Goal: Information Seeking & Learning: Find contact information

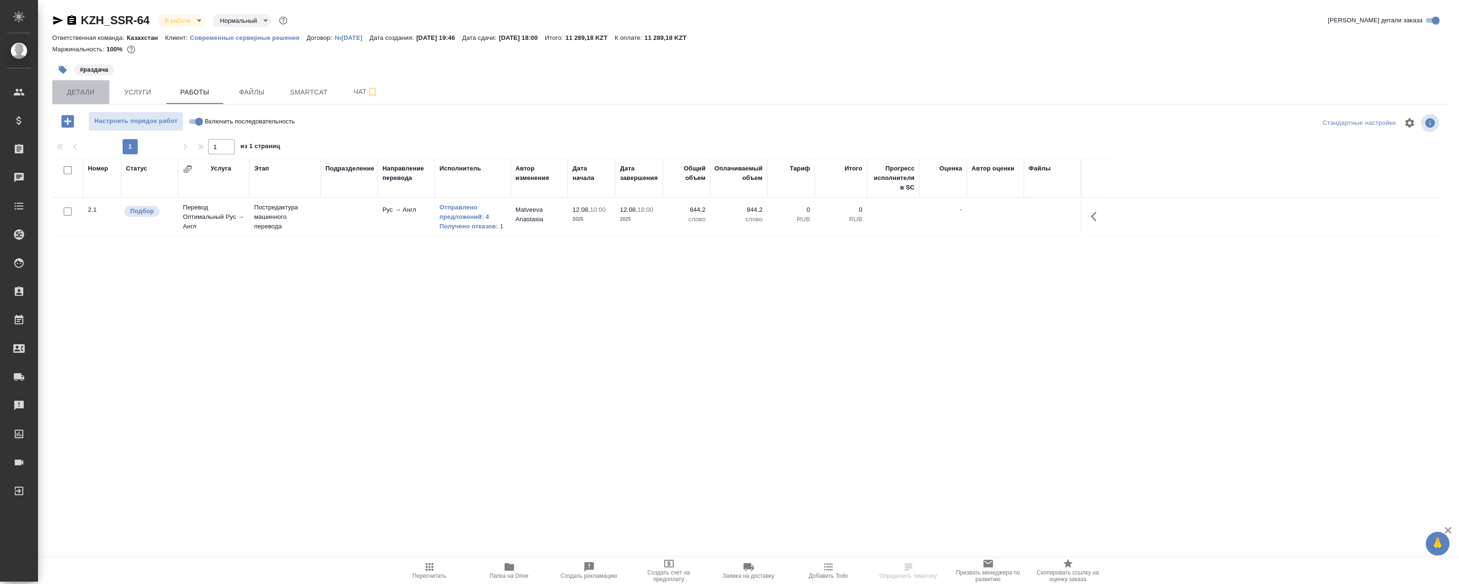
click at [86, 89] on span "Детали" at bounding box center [81, 92] width 46 height 12
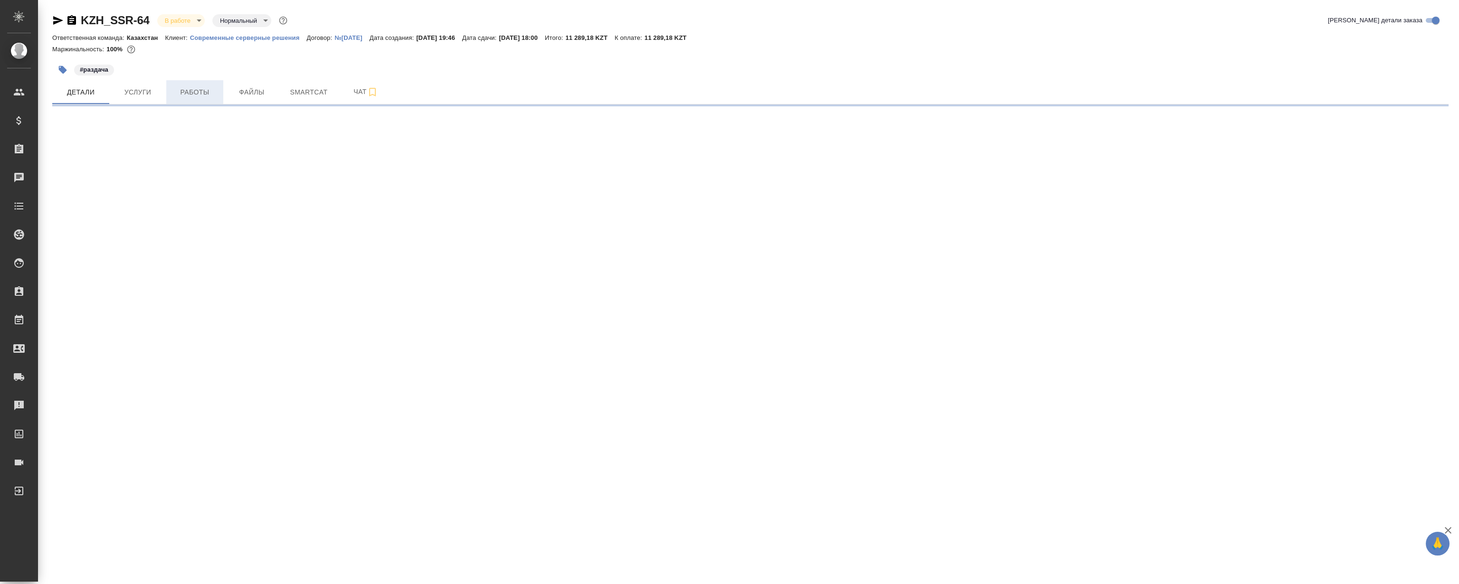
select select "RU"
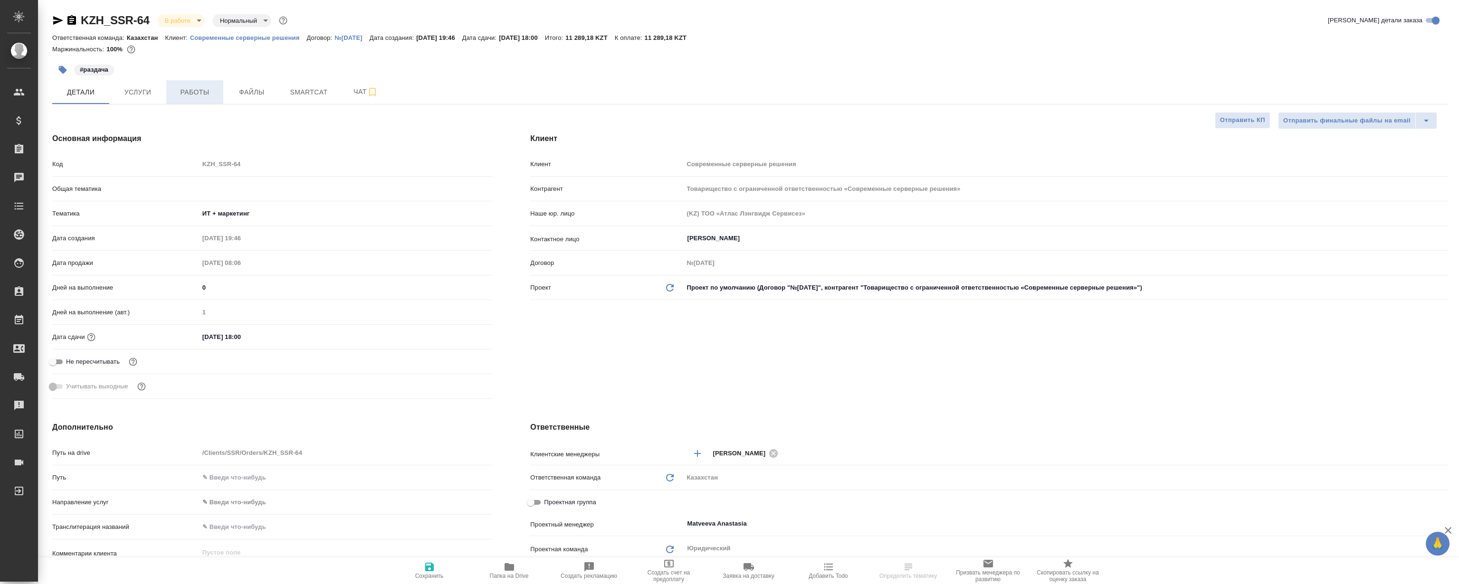
type textarea "x"
click at [210, 86] on button "Работы" at bounding box center [194, 92] width 57 height 24
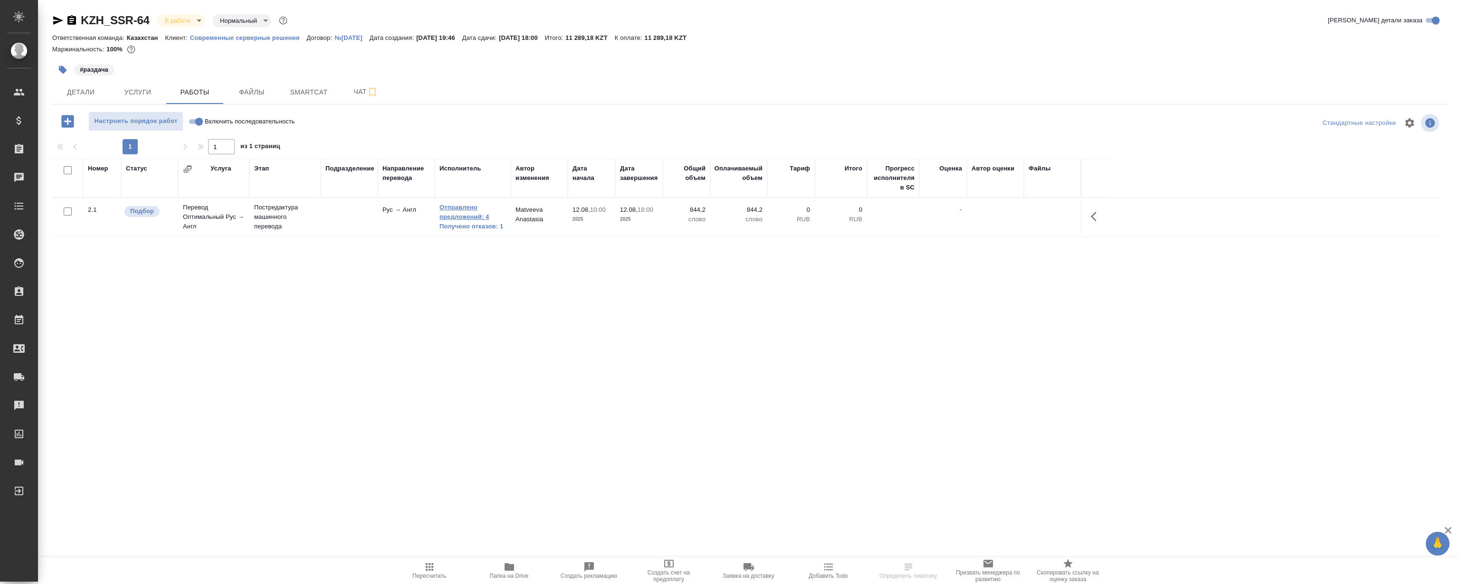
click at [470, 204] on link "Отправлено предложений: 4" at bounding box center [472, 212] width 67 height 19
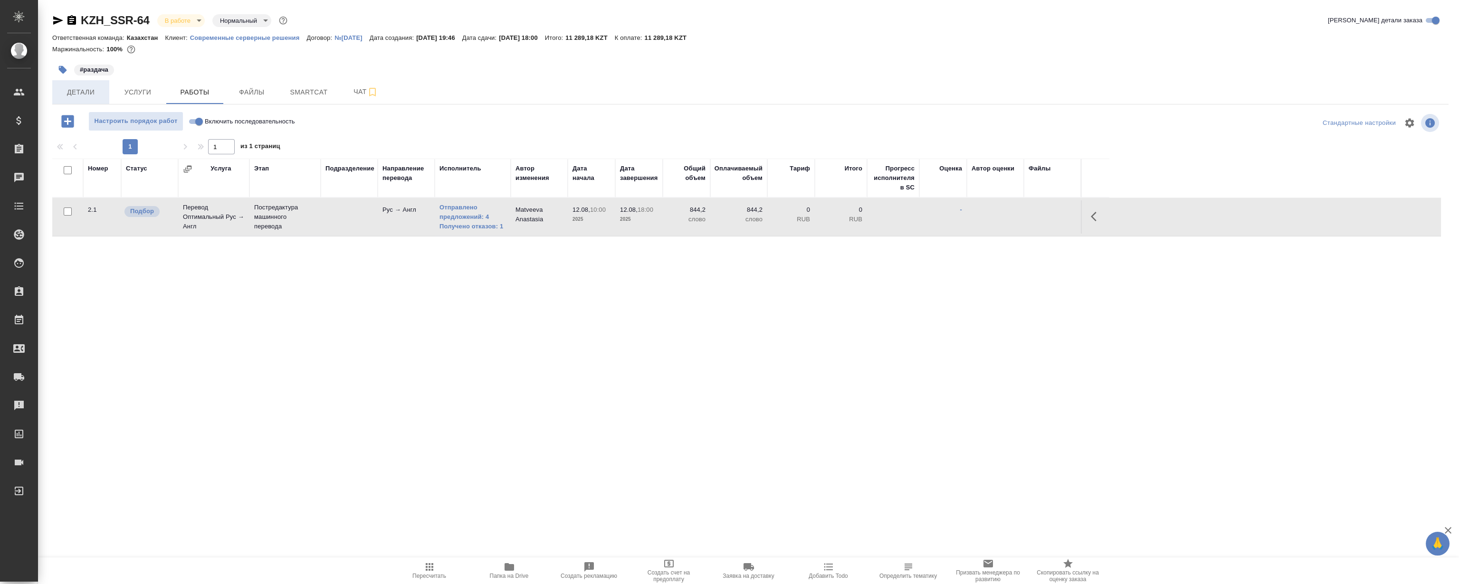
click at [88, 97] on span "Детали" at bounding box center [81, 92] width 46 height 12
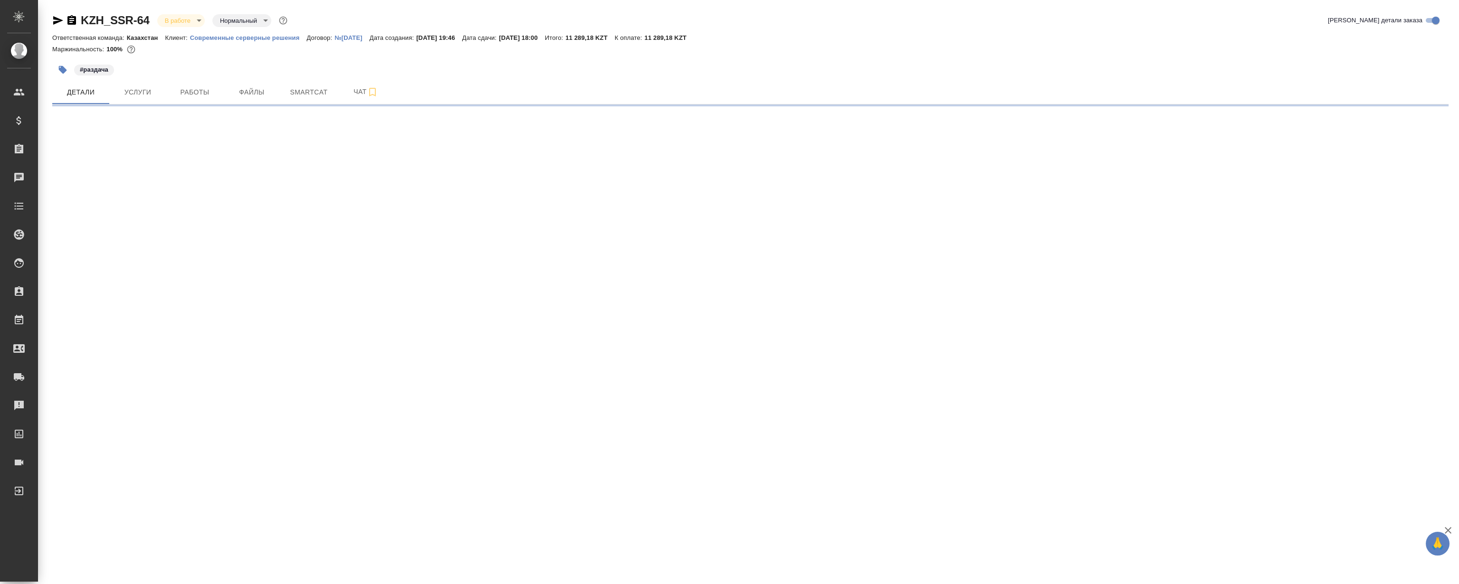
select select "RU"
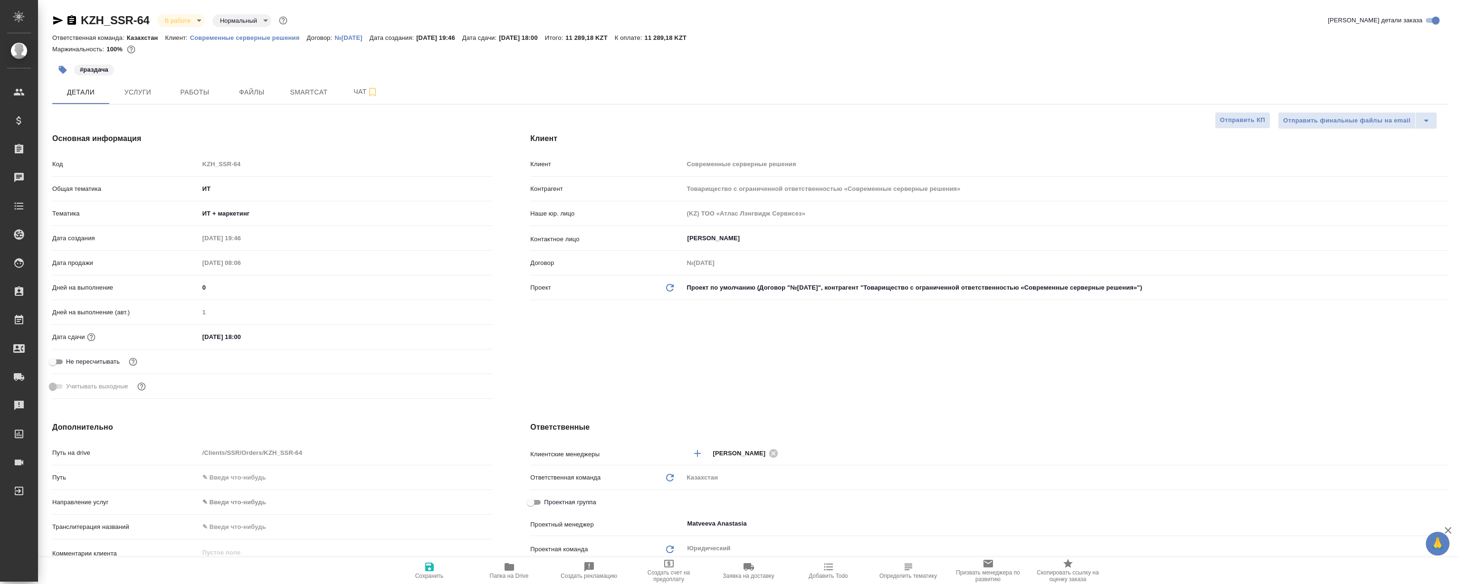
type textarea "x"
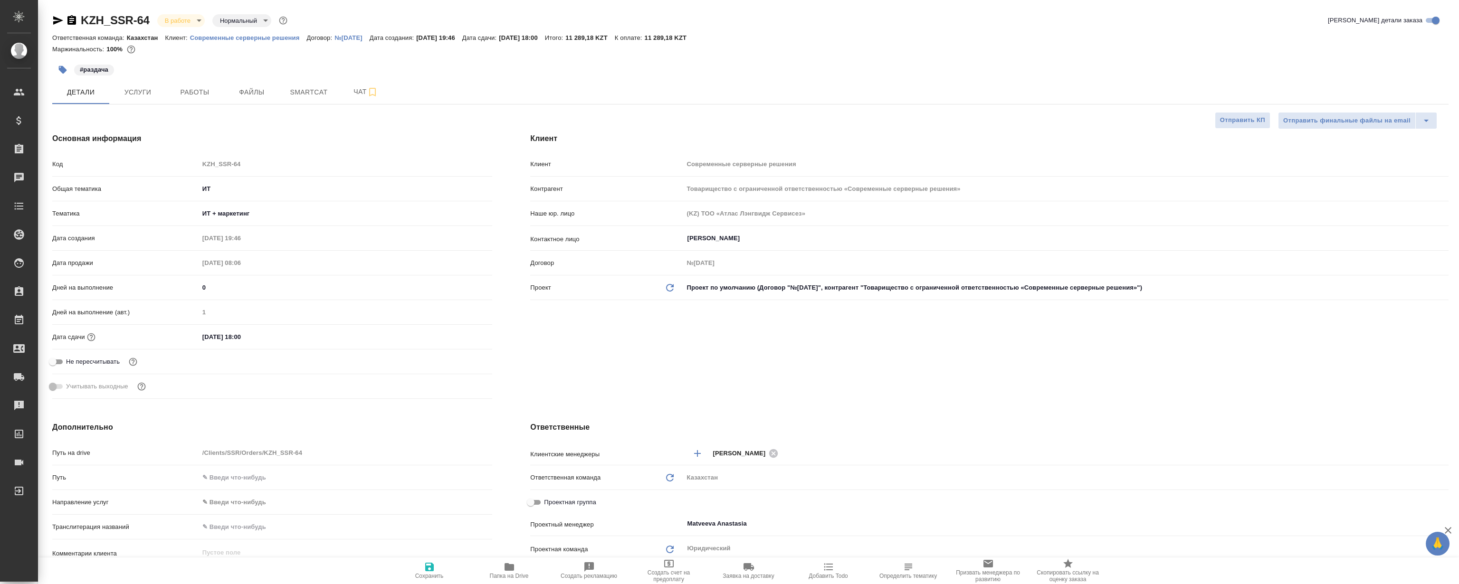
type textarea "x"
click at [197, 97] on button "Работы" at bounding box center [194, 92] width 57 height 24
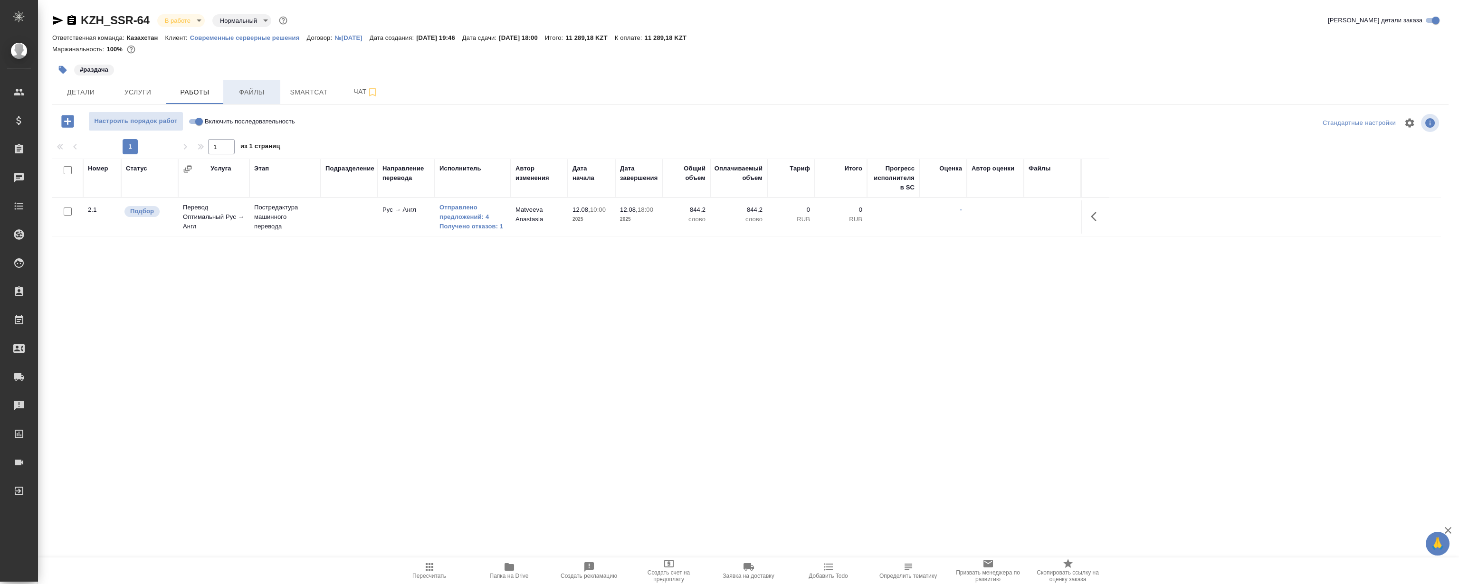
click at [247, 91] on span "Файлы" at bounding box center [252, 92] width 46 height 12
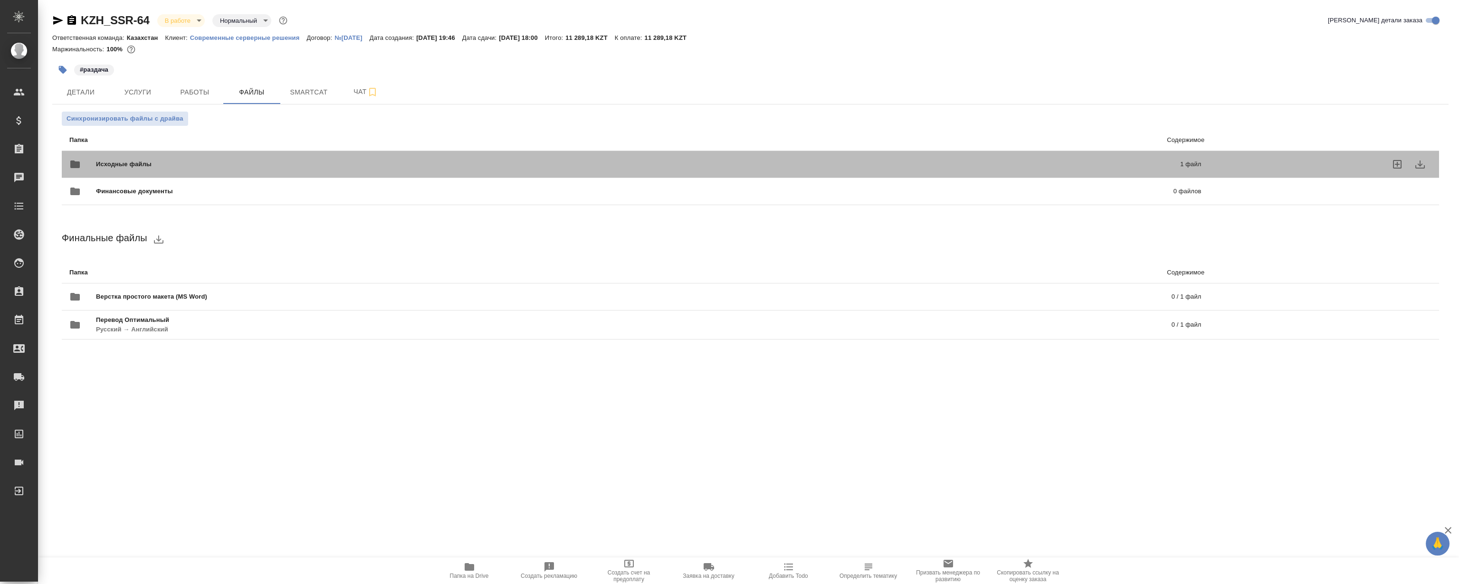
click at [380, 160] on span "Исходные файлы" at bounding box center [381, 165] width 570 height 10
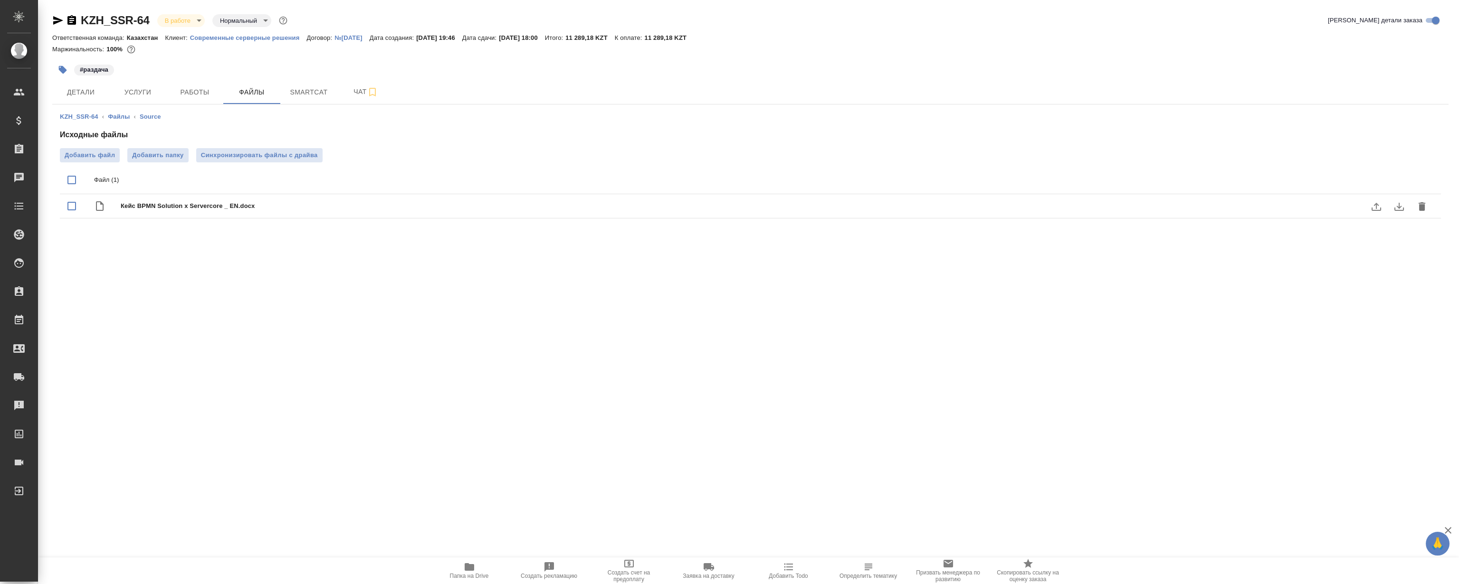
click at [1395, 203] on icon "download" at bounding box center [1398, 206] width 11 height 11
click at [232, 41] on p "Современные серверные решения" at bounding box center [248, 37] width 117 height 7
click at [193, 91] on span "Работы" at bounding box center [195, 92] width 46 height 12
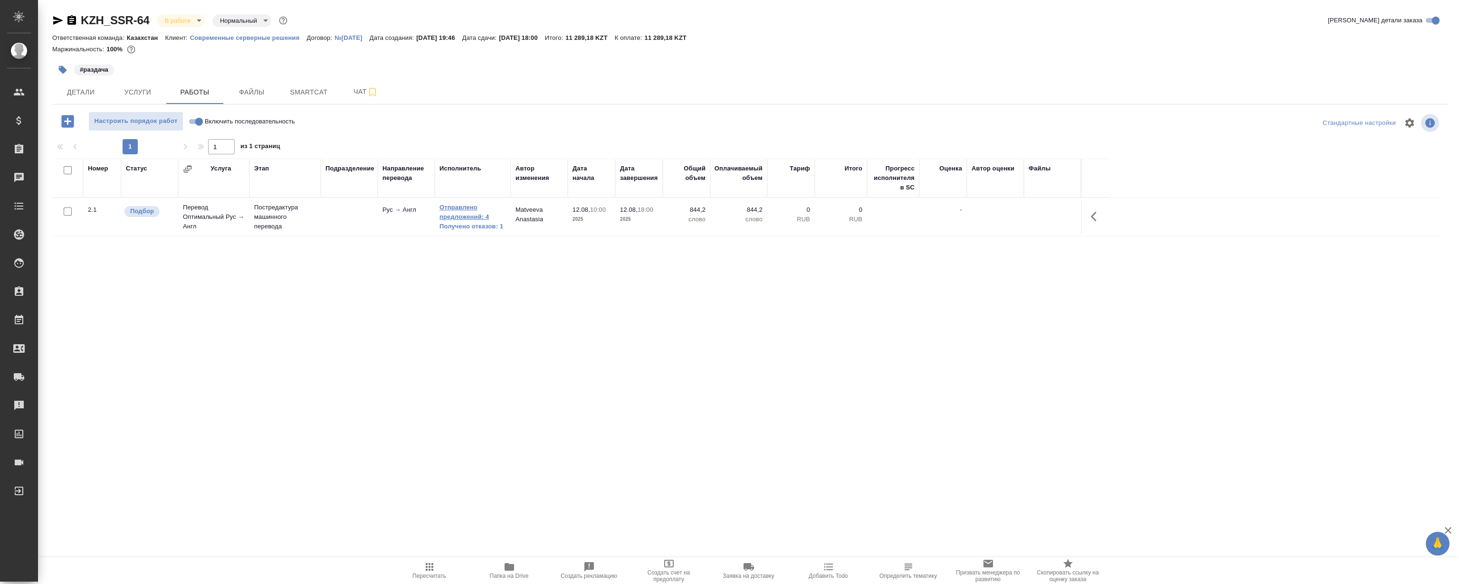
click at [460, 215] on link "Отправлено предложений: 4" at bounding box center [472, 212] width 67 height 19
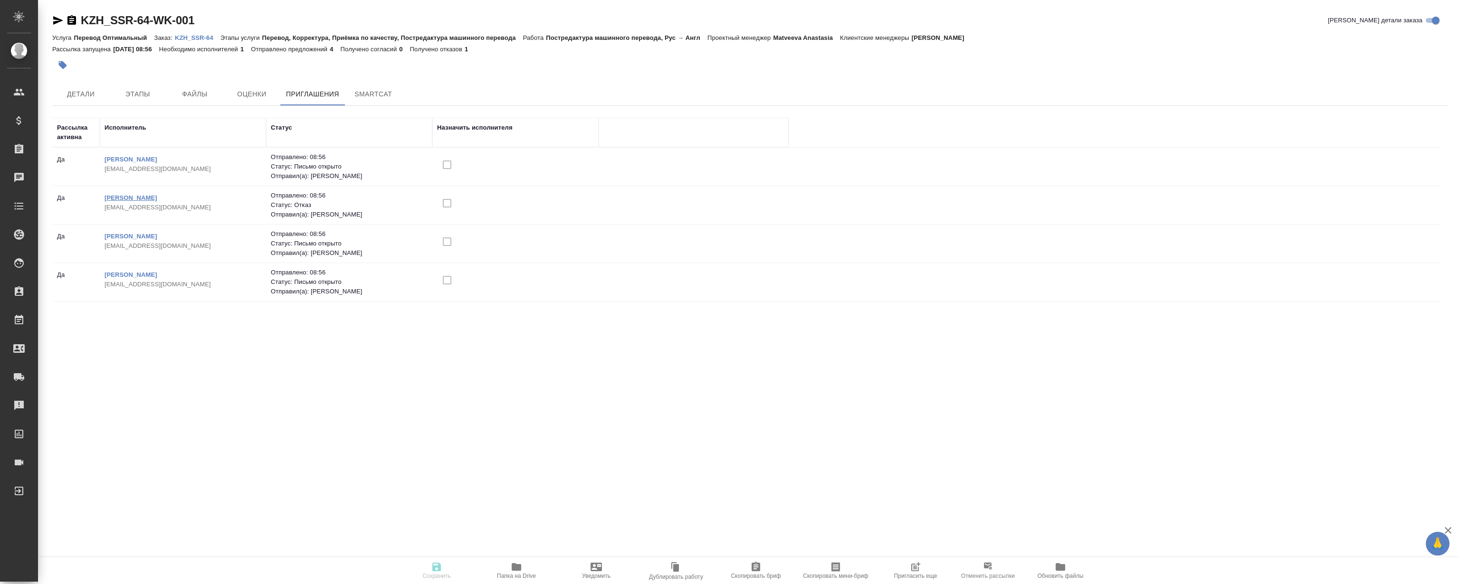
click at [157, 200] on link "[PERSON_NAME]" at bounding box center [131, 197] width 53 height 7
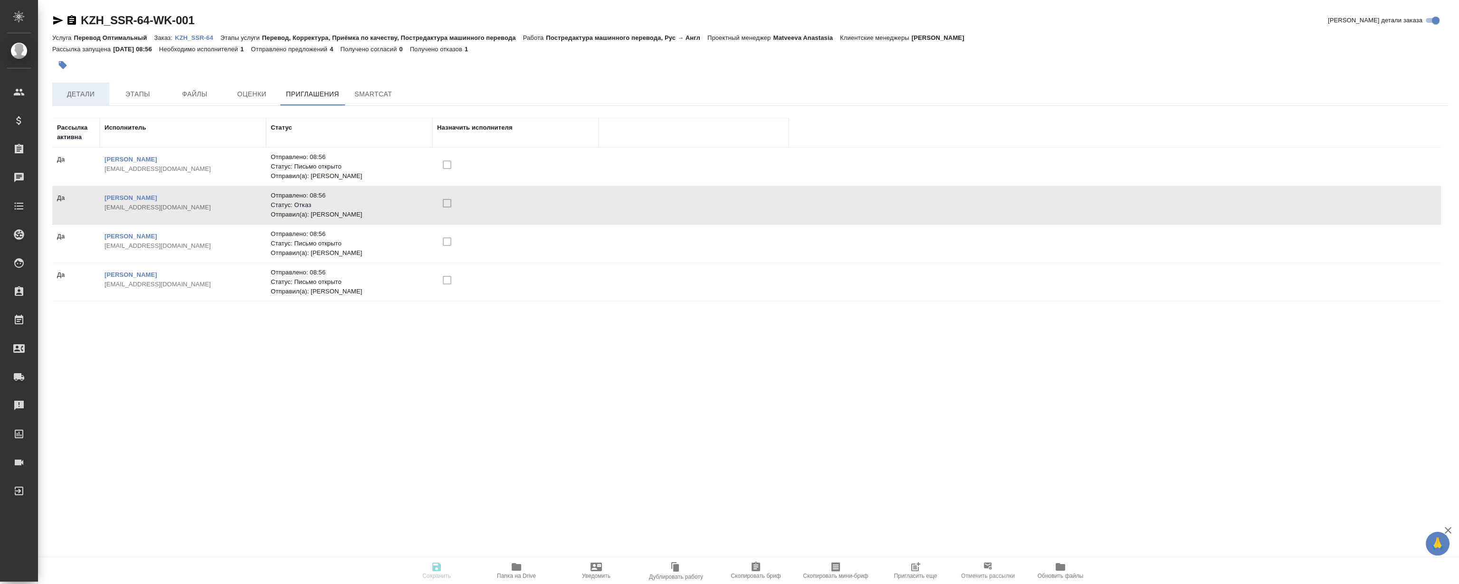
click at [90, 88] on span "Детали" at bounding box center [81, 94] width 46 height 12
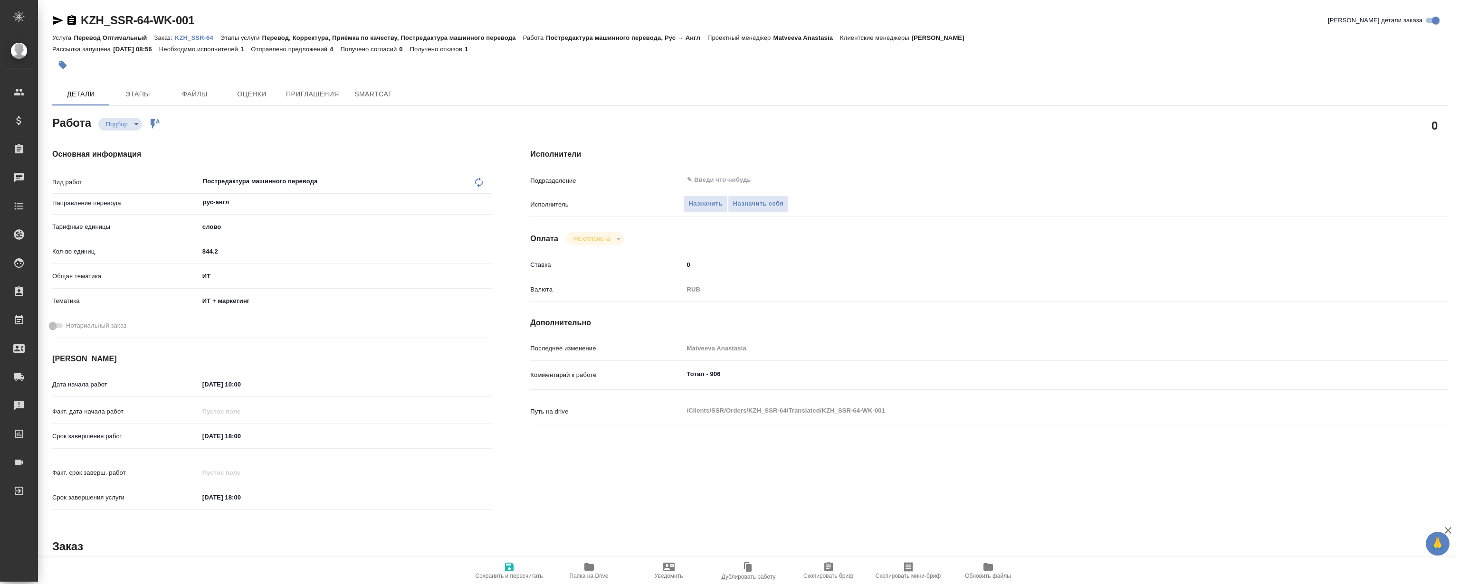
type textarea "x"
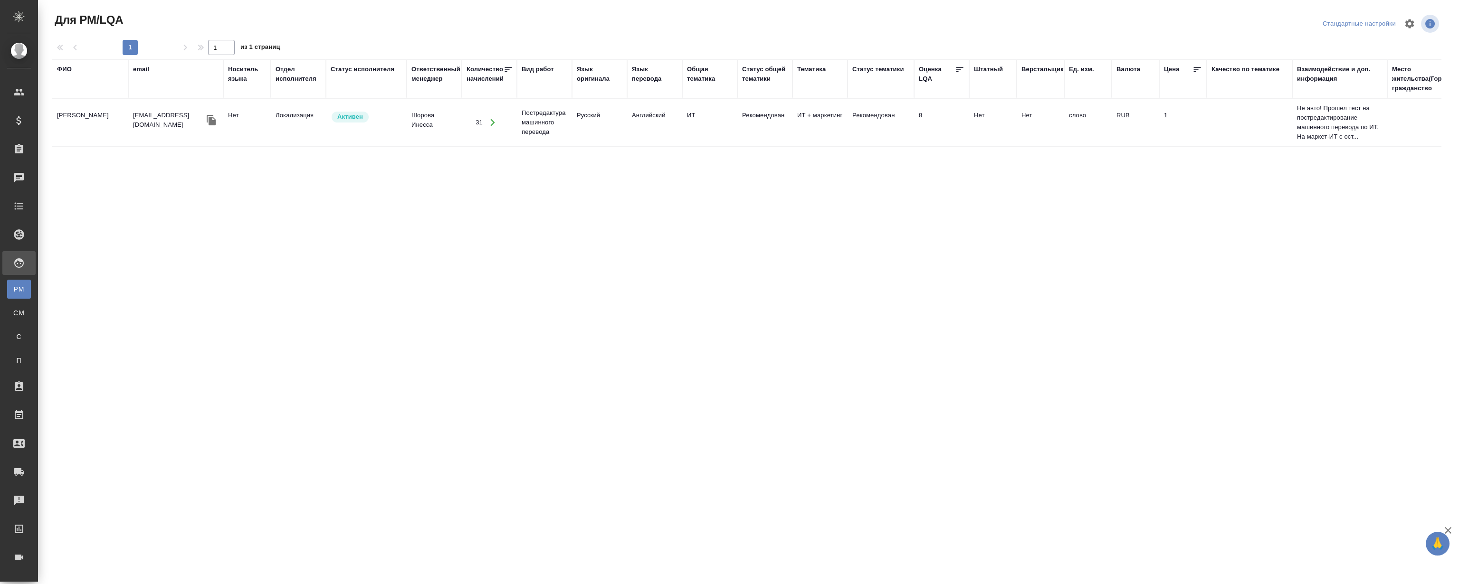
click at [74, 114] on td "[PERSON_NAME]" at bounding box center [90, 122] width 76 height 33
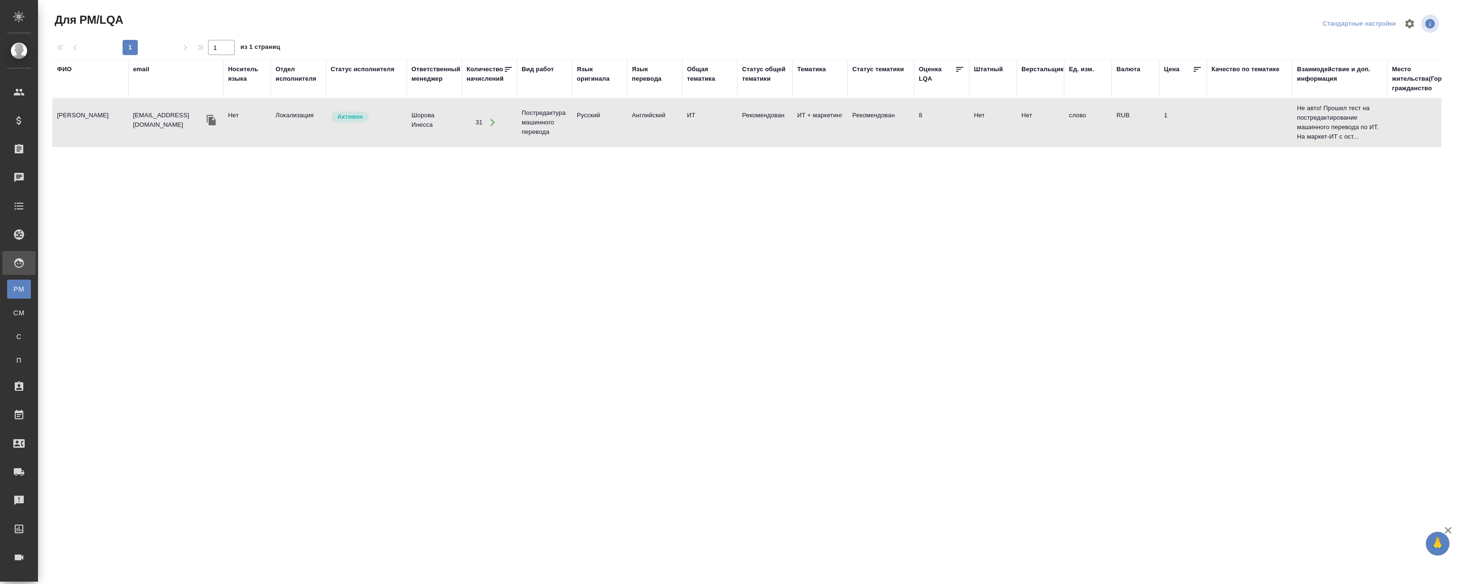
click at [74, 114] on td "[PERSON_NAME]" at bounding box center [90, 122] width 76 height 33
drag, startPoint x: 218, startPoint y: 286, endPoint x: 187, endPoint y: 227, distance: 67.1
click at [217, 279] on div "ФИО email Носитель языка Отдел исполнителя Статус исполнителя Ответственный мен…" at bounding box center [746, 230] width 1388 height 342
click at [667, 252] on div "ФИО email Носитель языка Отдел исполнителя Статус исполнителя Ответственный мен…" at bounding box center [746, 230] width 1388 height 342
drag, startPoint x: 667, startPoint y: 239, endPoint x: 625, endPoint y: 232, distance: 42.4
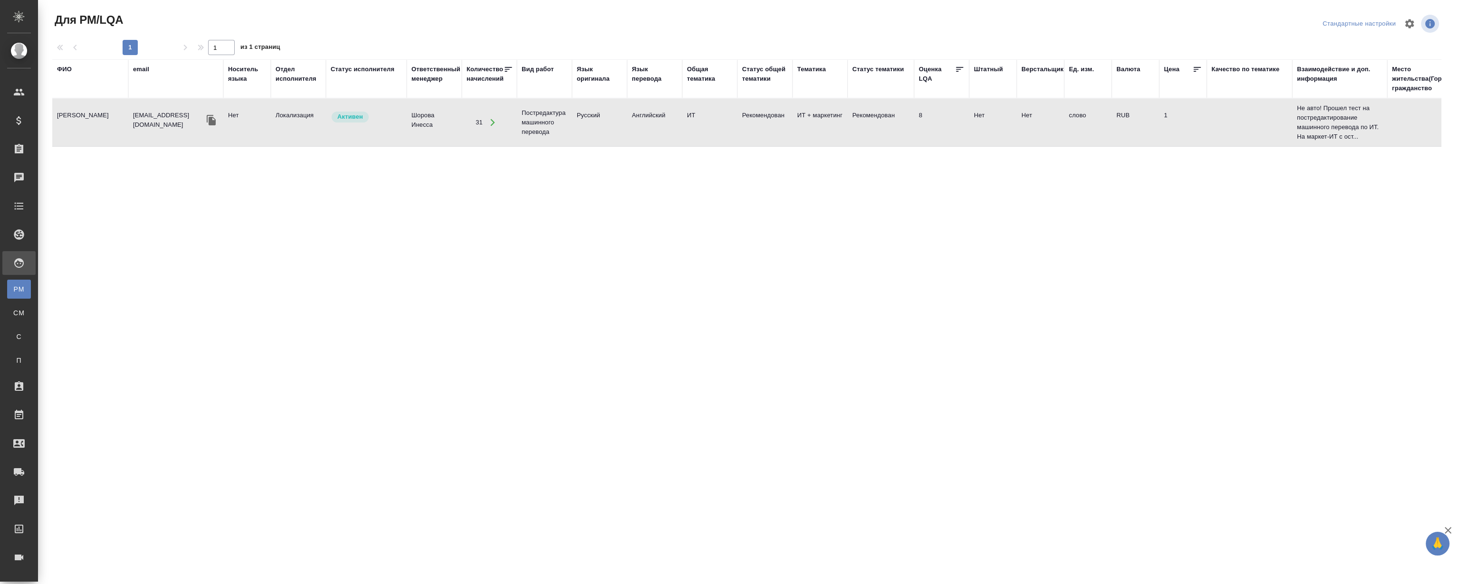
click at [667, 238] on div "ФИО email Носитель языка Отдел исполнителя Статус исполнителя Ответственный мен…" at bounding box center [746, 230] width 1388 height 342
click at [560, 230] on div "ФИО email Носитель языка Отдел исполнителя Статус исполнителя Ответственный мен…" at bounding box center [746, 230] width 1388 height 342
click at [557, 226] on div "ФИО email Носитель языка Отдел исполнителя Статус исполнителя Ответственный мен…" at bounding box center [746, 230] width 1388 height 342
click at [57, 71] on div "ФИО" at bounding box center [64, 70] width 15 height 10
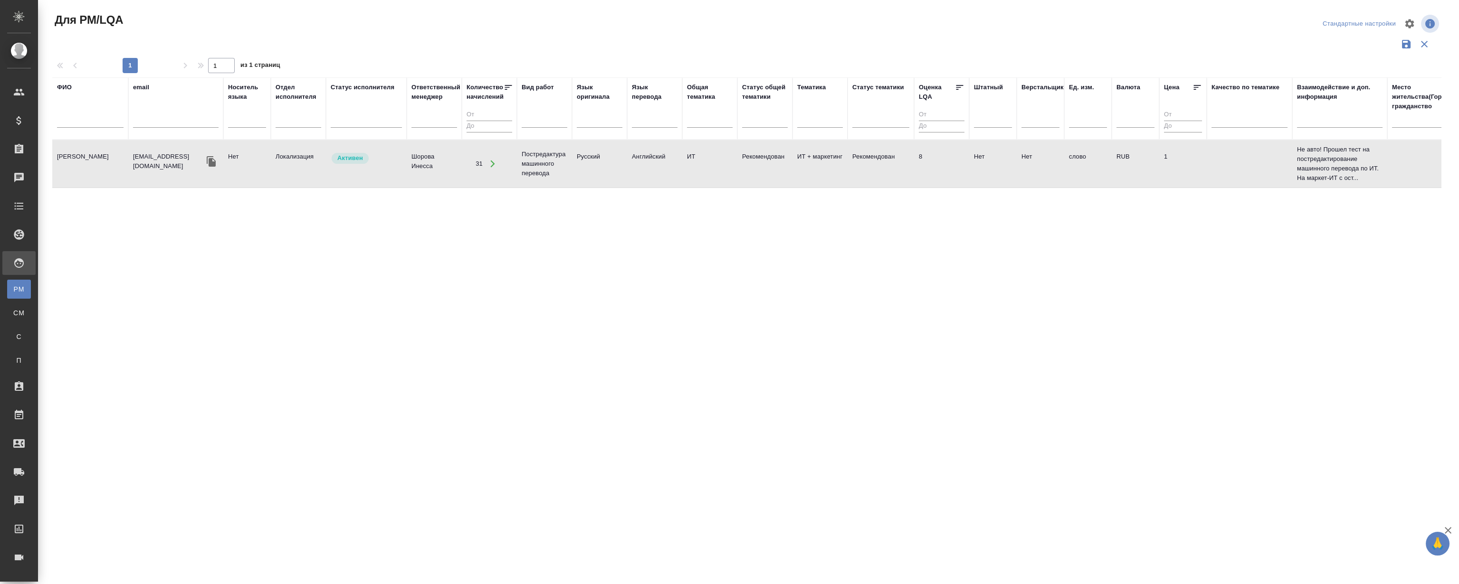
click at [98, 119] on input "text" at bounding box center [90, 122] width 67 height 12
drag, startPoint x: 258, startPoint y: 304, endPoint x: 79, endPoint y: 268, distance: 182.6
click at [250, 299] on div "ФИО email Носитель языка Отдел исполнителя Статус исполнителя Ответственный мен…" at bounding box center [746, 248] width 1388 height 342
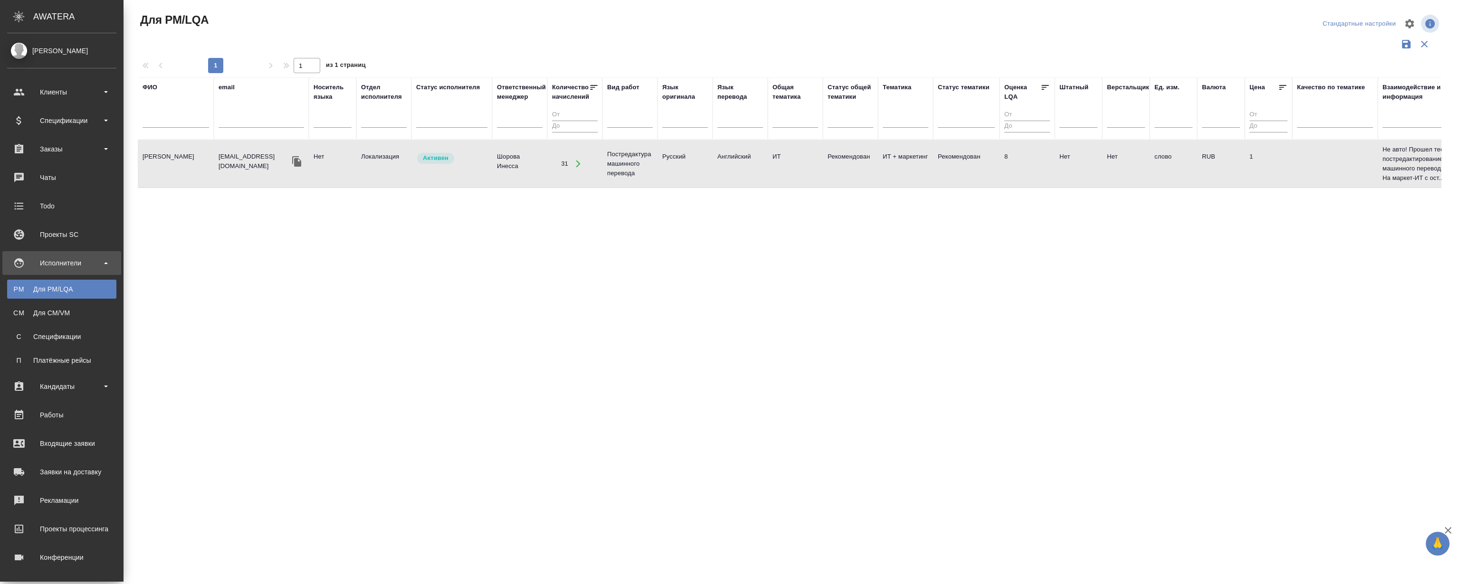
click at [67, 268] on div "Исполнители" at bounding box center [61, 263] width 109 height 14
click at [67, 290] on div "Для PM/LQA" at bounding box center [62, 290] width 100 height 10
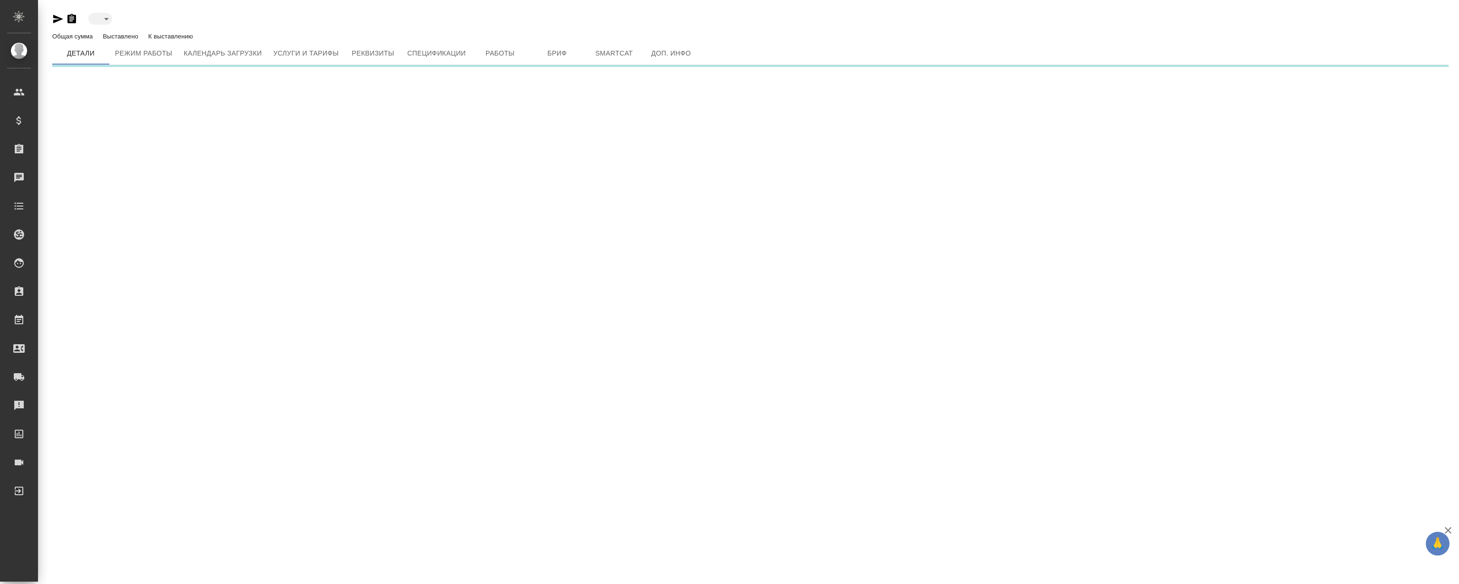
type input "active"
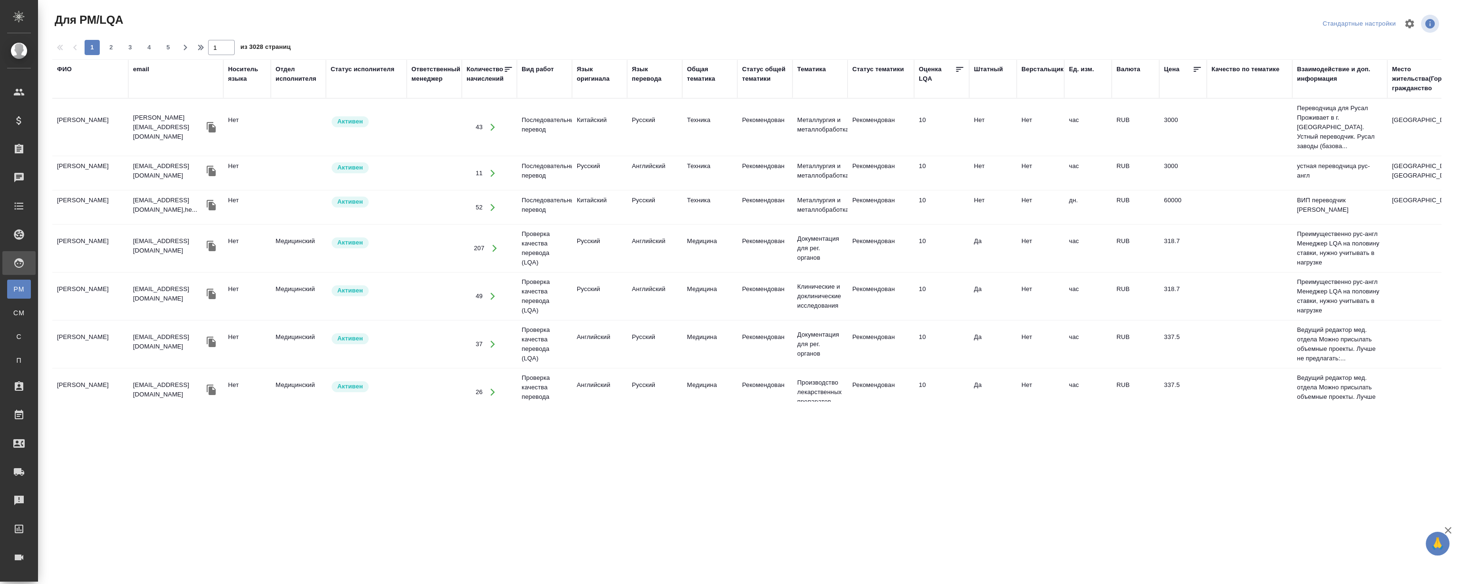
click at [64, 71] on div "ФИО" at bounding box center [64, 70] width 15 height 10
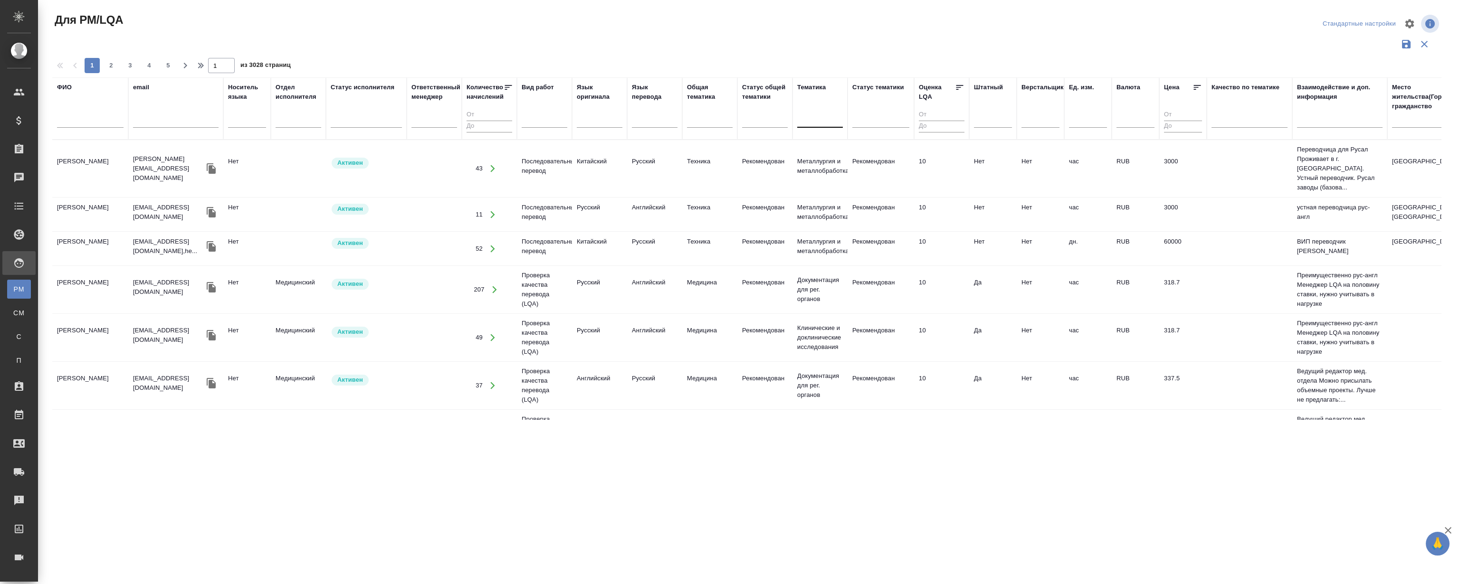
click at [826, 127] on div at bounding box center [820, 119] width 46 height 18
type input "b"
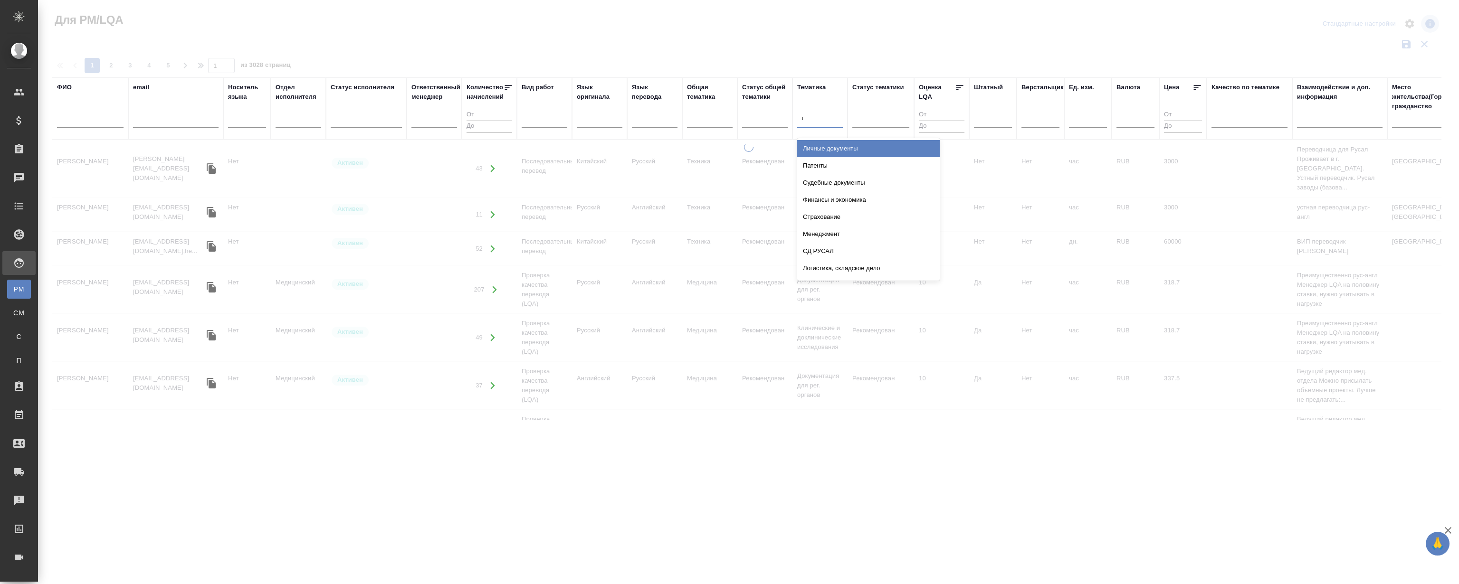
type input "ит"
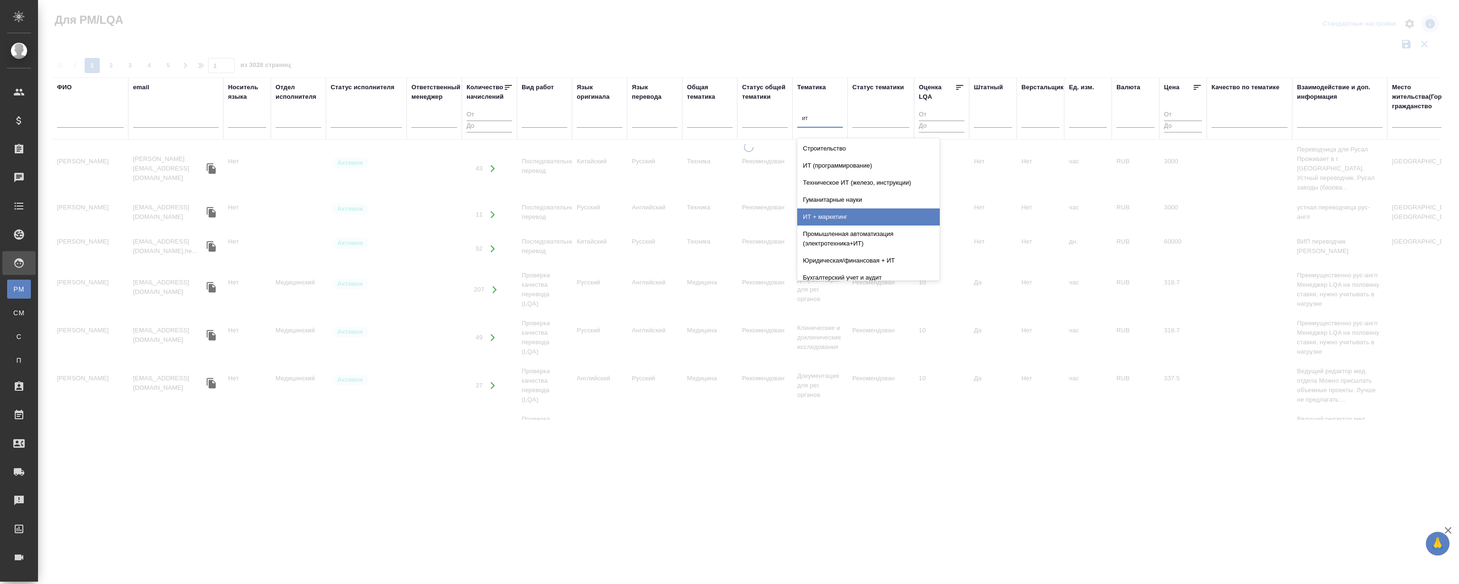
click at [871, 213] on div "ИТ + маркетинг" at bounding box center [868, 217] width 143 height 17
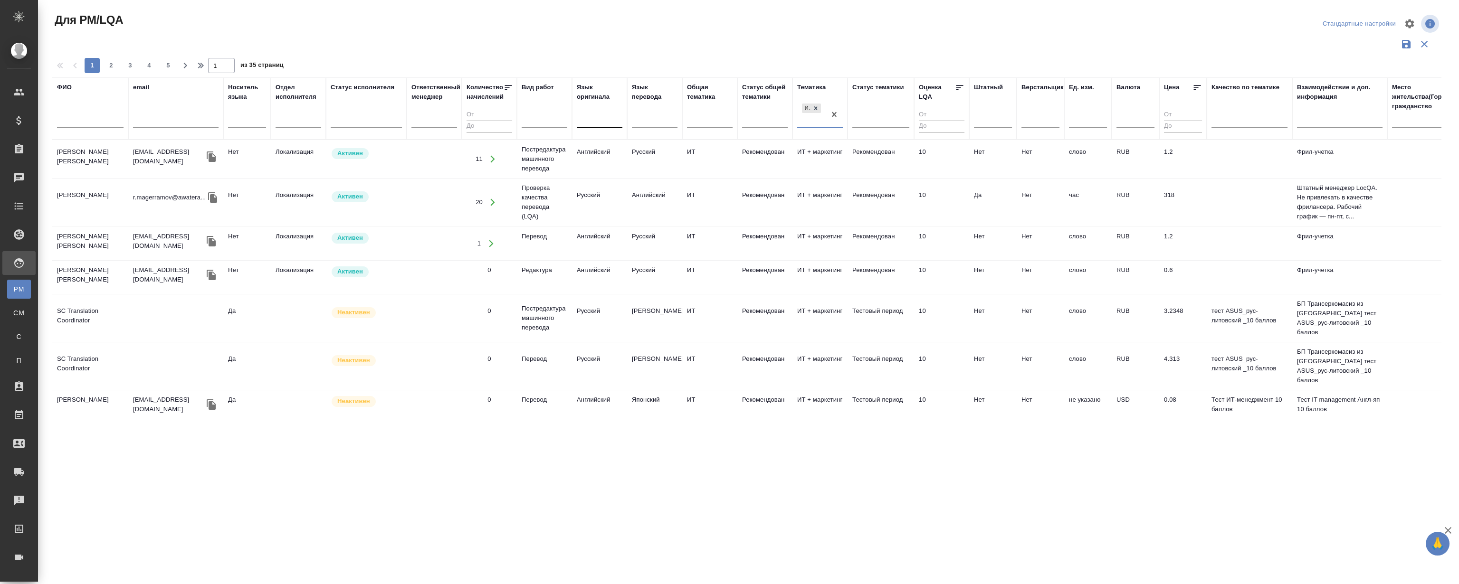
click at [591, 121] on div at bounding box center [600, 119] width 46 height 14
type input "ру"
click at [604, 153] on div "Русский" at bounding box center [648, 148] width 143 height 17
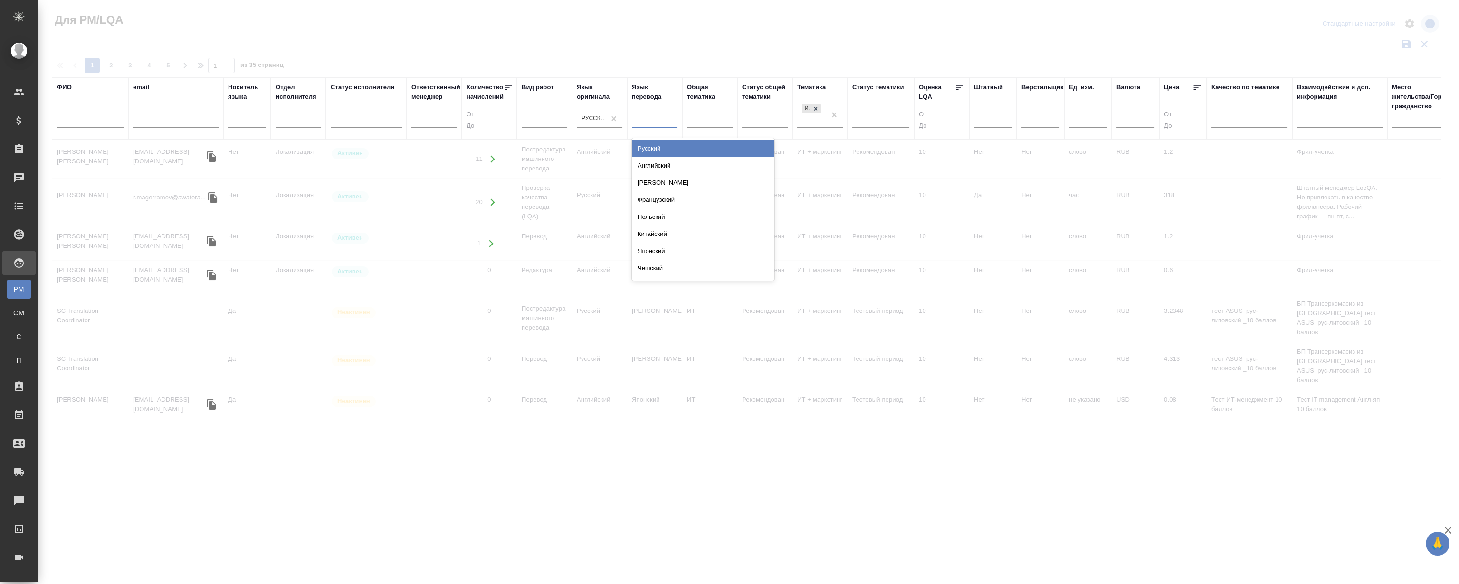
click at [647, 120] on div at bounding box center [655, 119] width 46 height 14
type input "ан"
click at [673, 151] on div "Английский" at bounding box center [703, 148] width 143 height 17
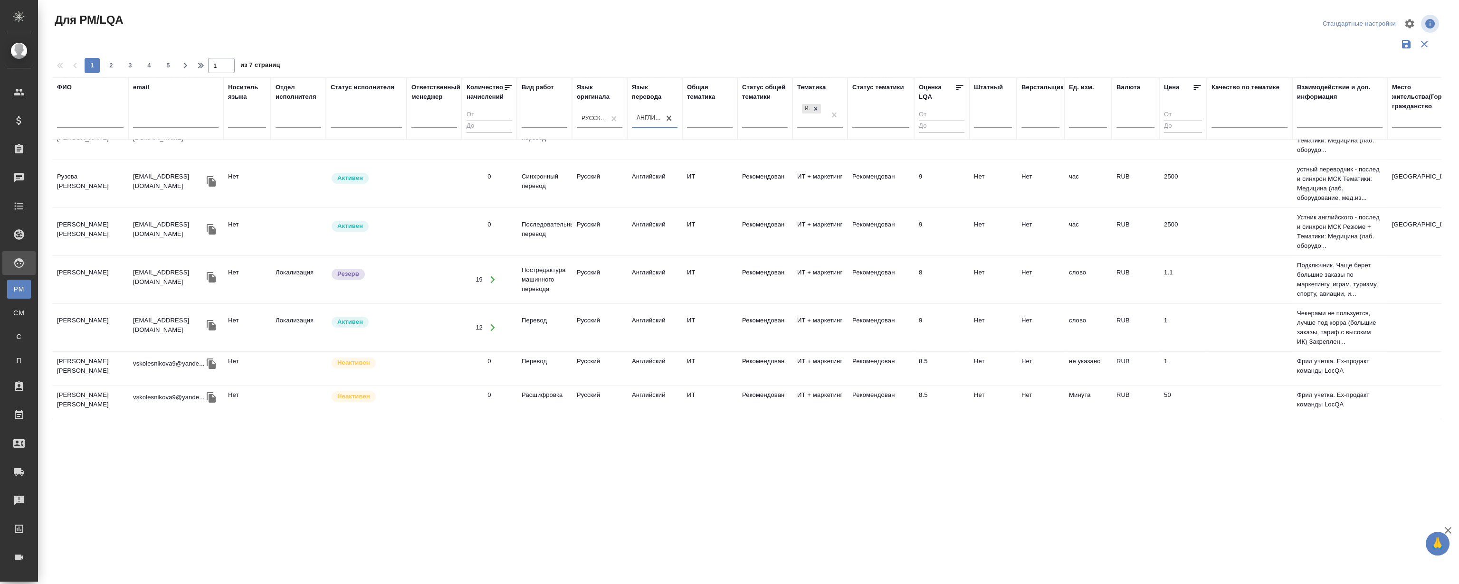
scroll to position [788, 0]
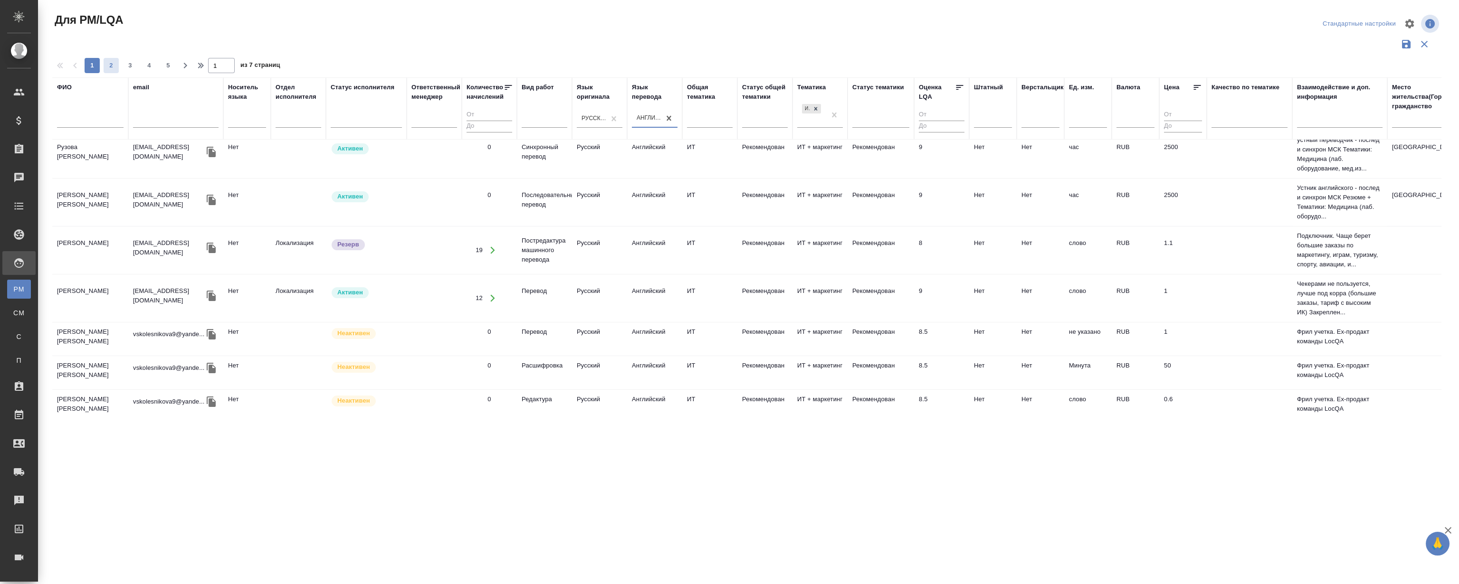
click at [108, 71] on button "2" at bounding box center [111, 65] width 15 height 15
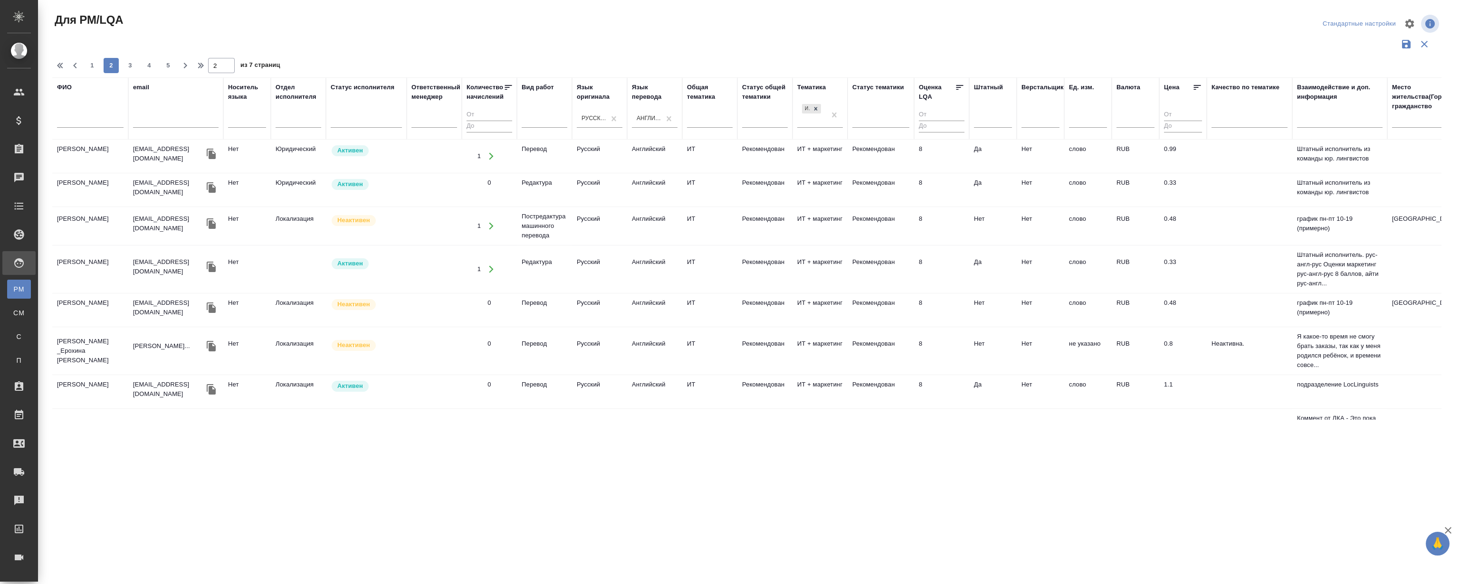
click at [293, 456] on div ".cls-1 fill:#fff; AWATERA Magerramov Ruslan Клиенты Спецификации Заказы 0 Чаты …" at bounding box center [729, 292] width 1459 height 584
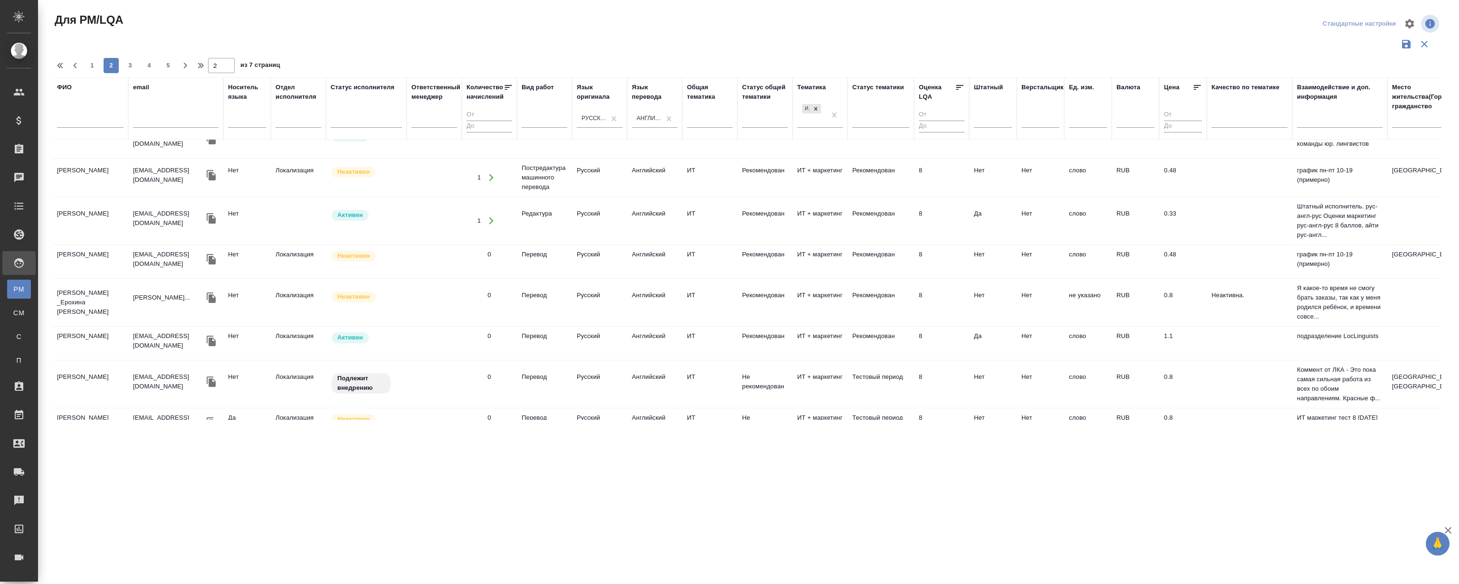
scroll to position [840, 0]
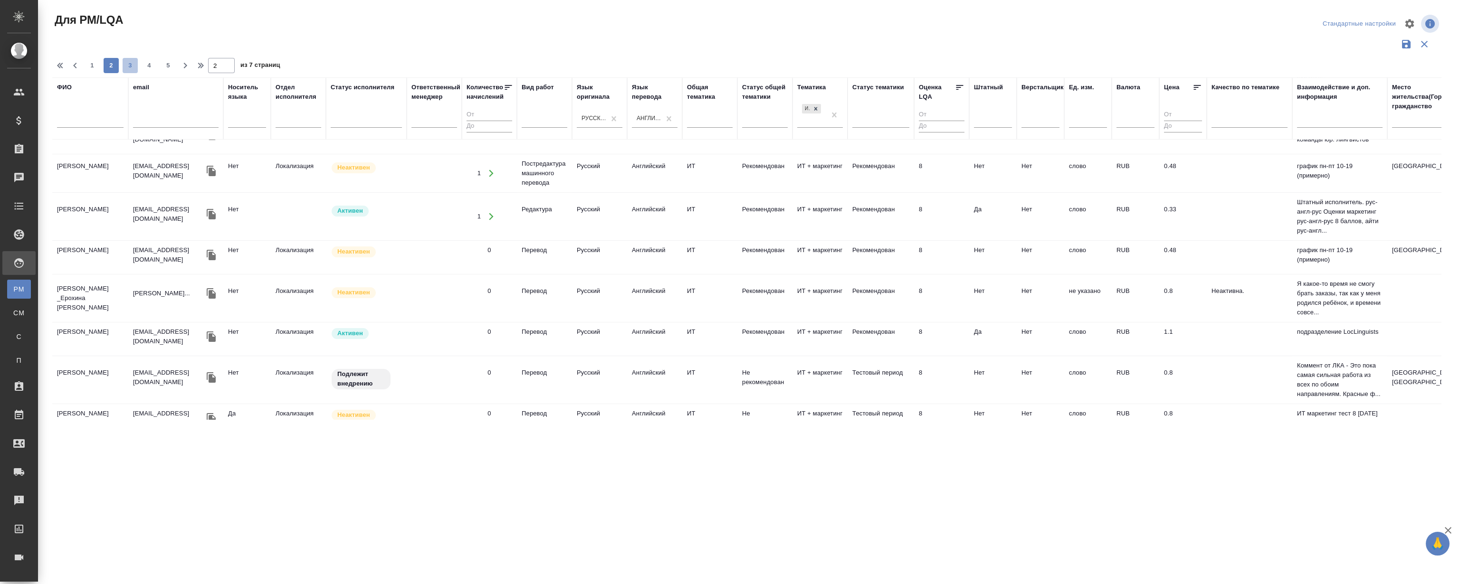
click at [128, 67] on span "3" at bounding box center [130, 66] width 15 height 10
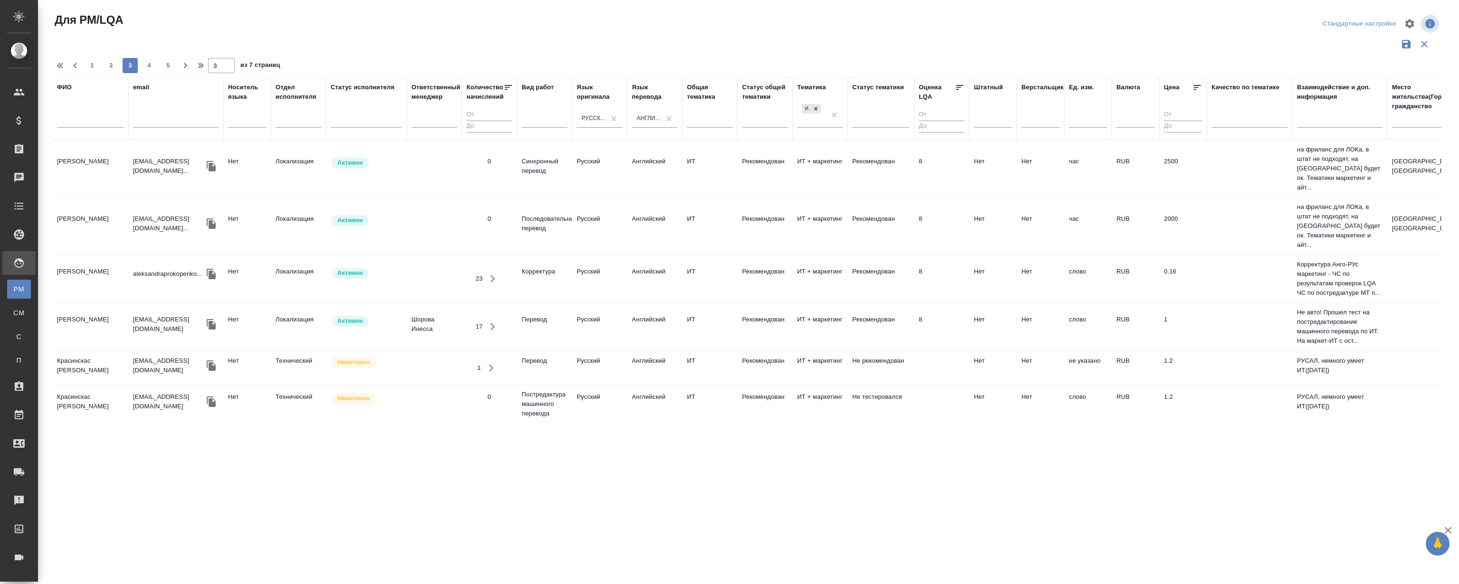
scroll to position [0, 0]
click at [508, 87] on icon at bounding box center [508, 87] width 7 height 5
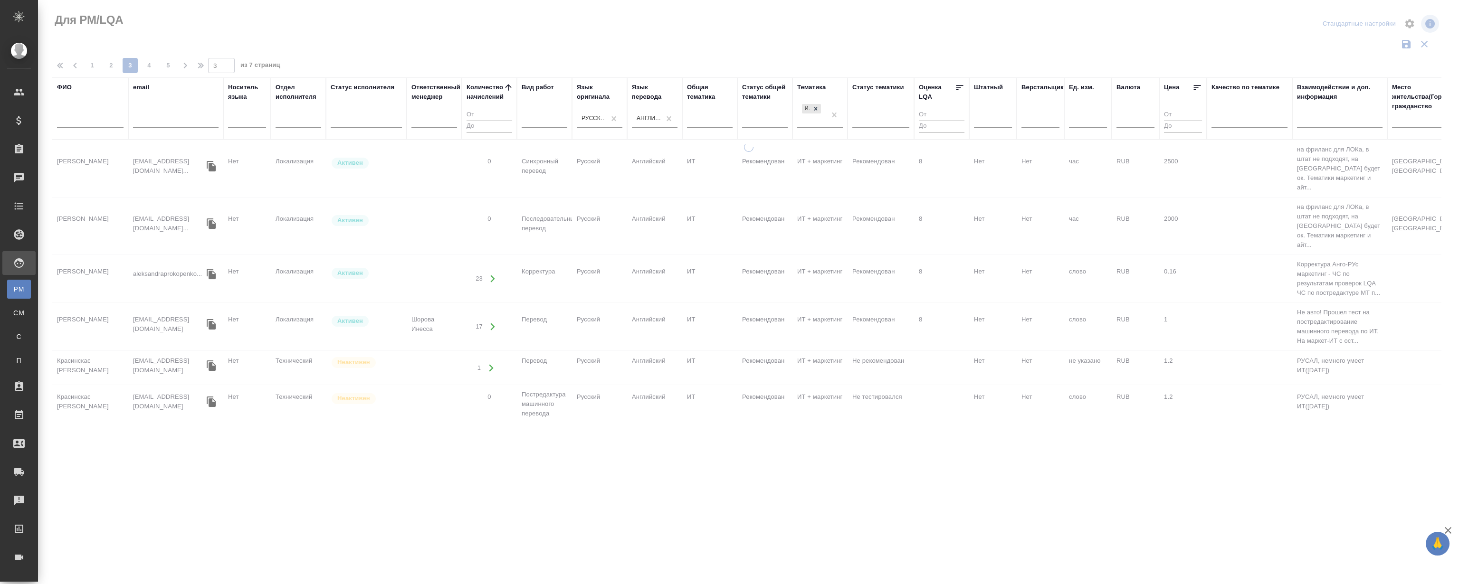
click at [508, 87] on icon at bounding box center [509, 88] width 10 height 10
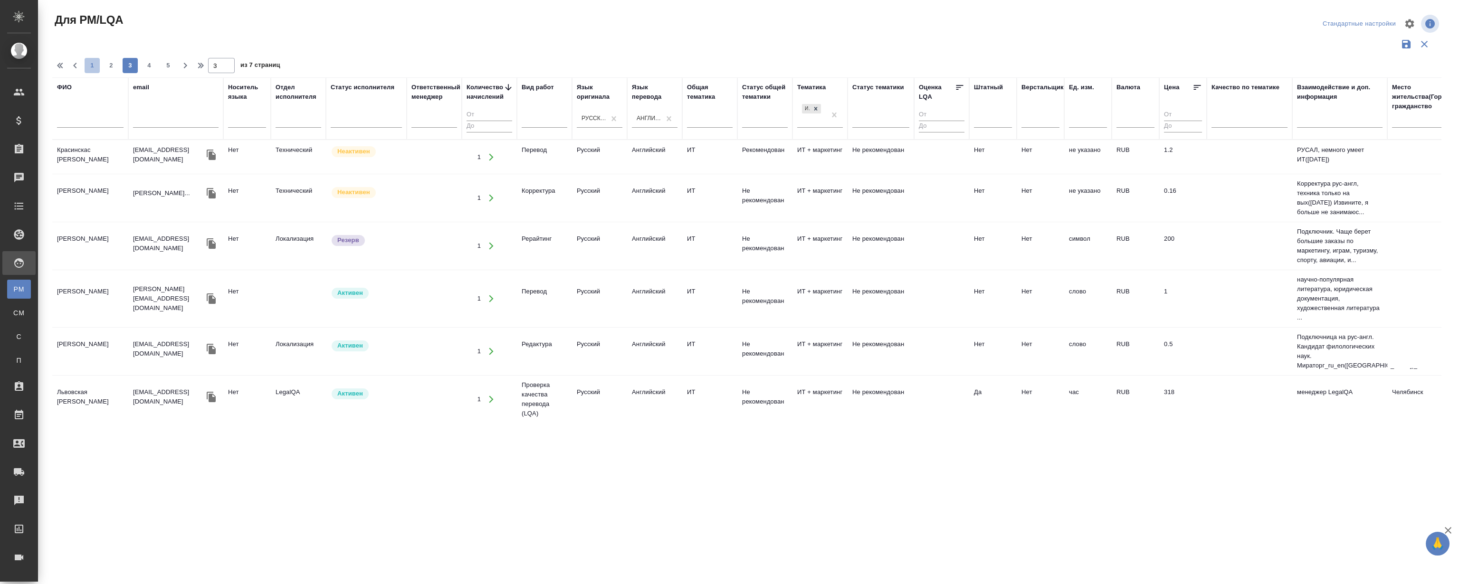
click at [86, 67] on span "1" at bounding box center [92, 66] width 15 height 10
type input "1"
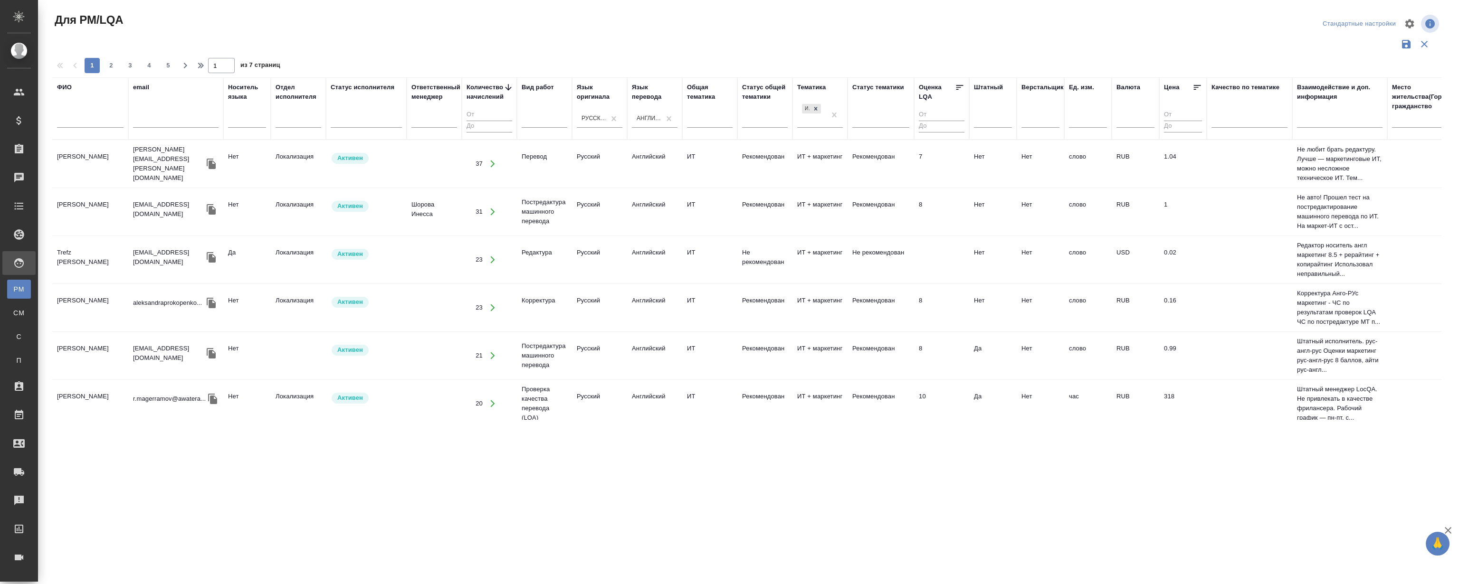
click at [469, 25] on div "Для PM/LQA" at bounding box center [285, 19] width 466 height 15
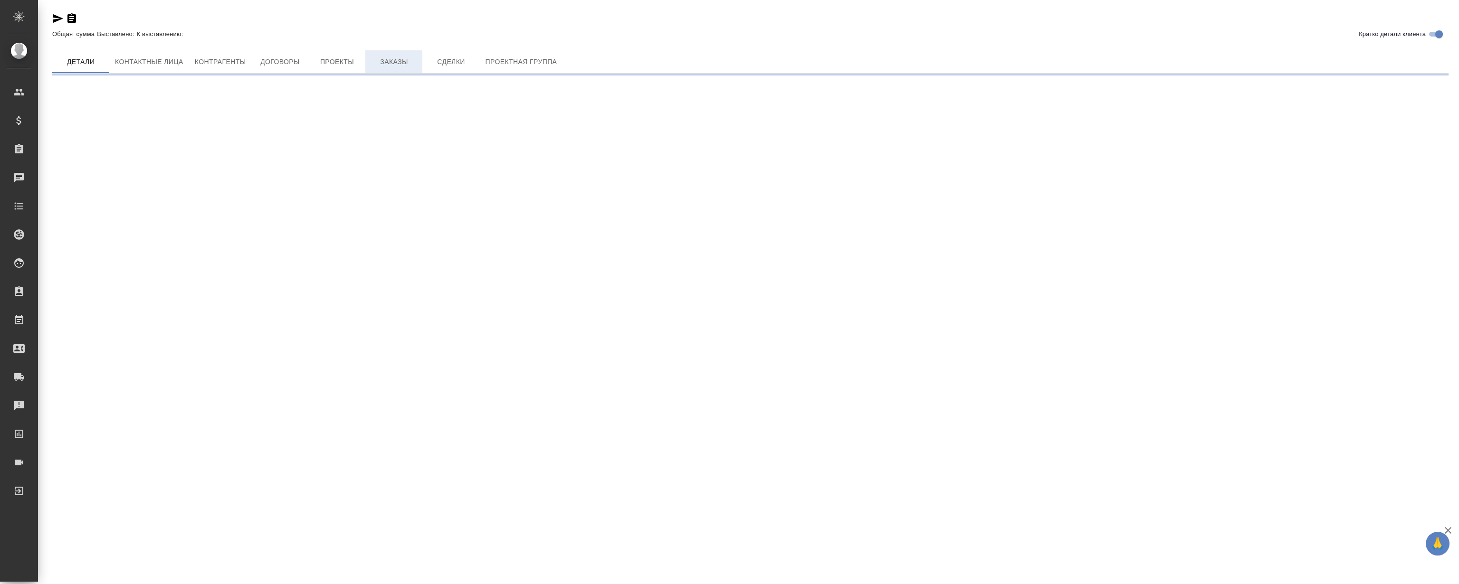
click at [391, 57] on span "Заказы" at bounding box center [394, 62] width 46 height 12
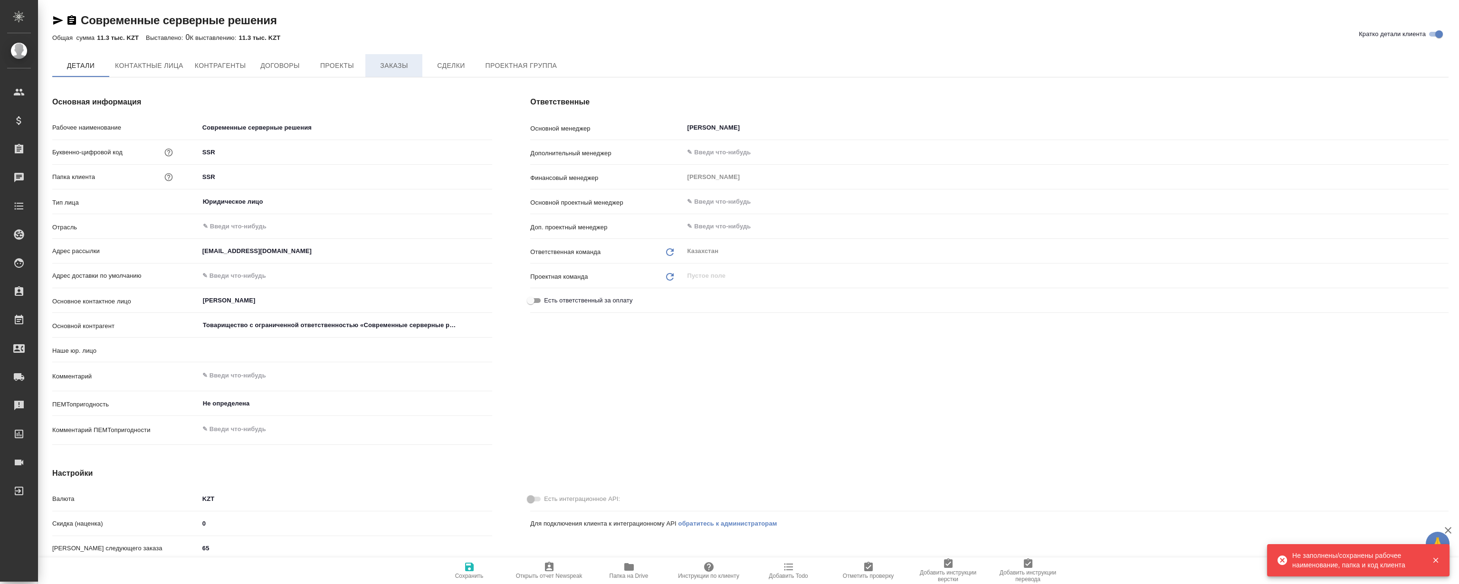
click at [391, 57] on button "Заказы" at bounding box center [393, 65] width 57 height 23
type textarea "x"
type input "(KZ) ТОО «Атлас Лэнгвидж Сервисез»"
type textarea "x"
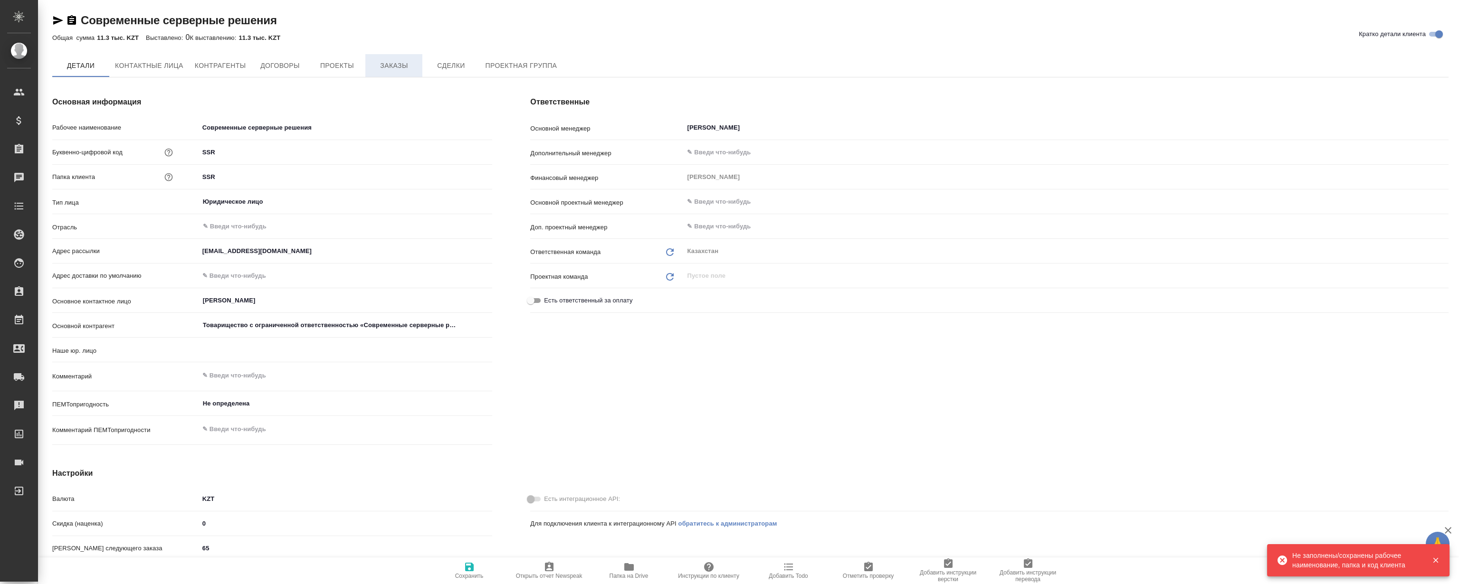
type textarea "x"
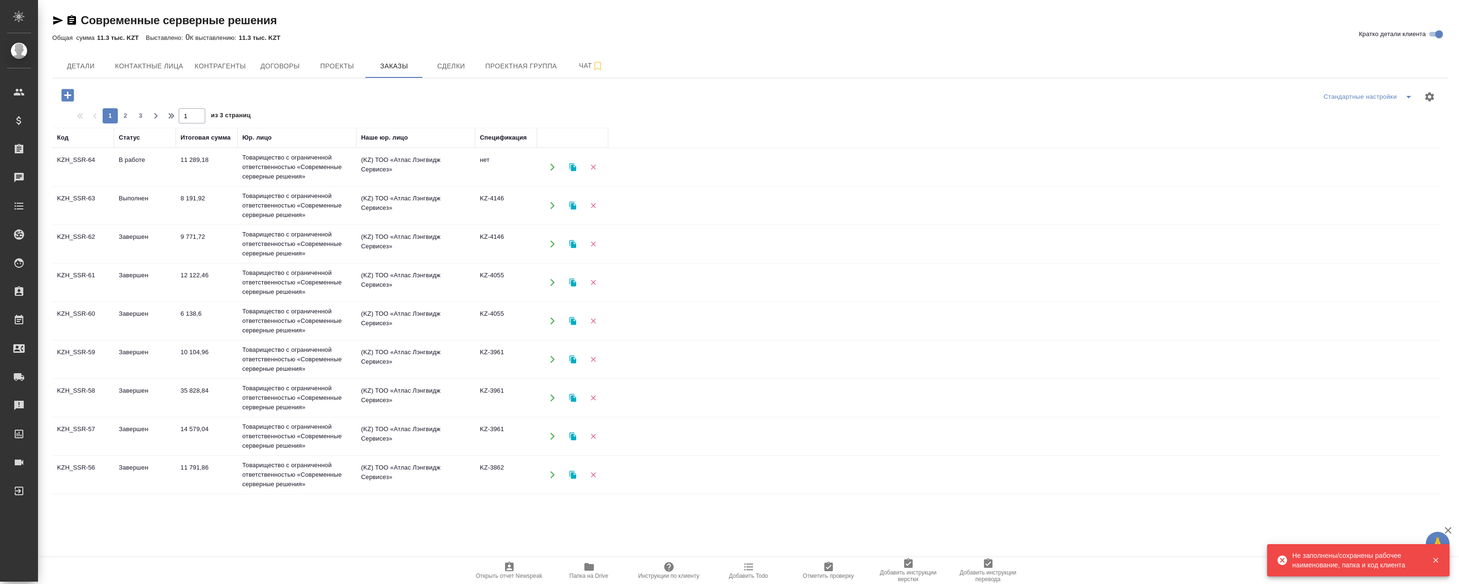
click at [89, 184] on td "KZH_SSR-63" at bounding box center [83, 167] width 62 height 33
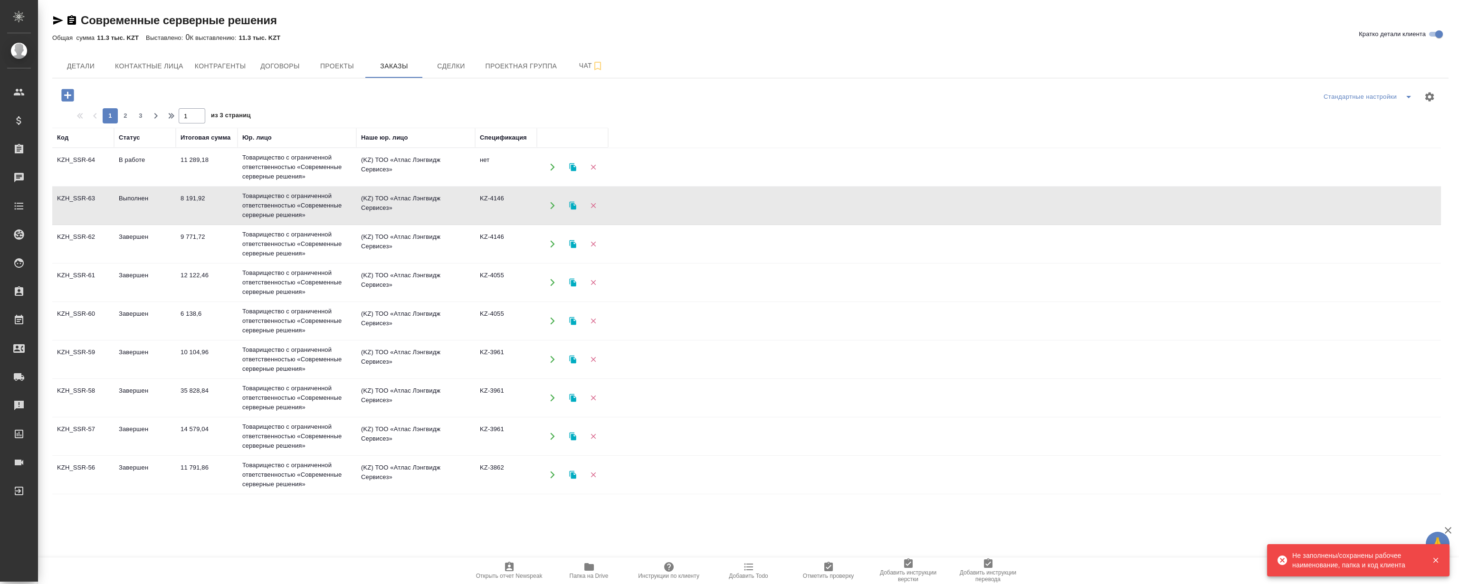
click at [89, 184] on td "KZH_SSR-63" at bounding box center [83, 167] width 62 height 33
click at [96, 184] on td "KZH_SSR-62" at bounding box center [83, 167] width 62 height 33
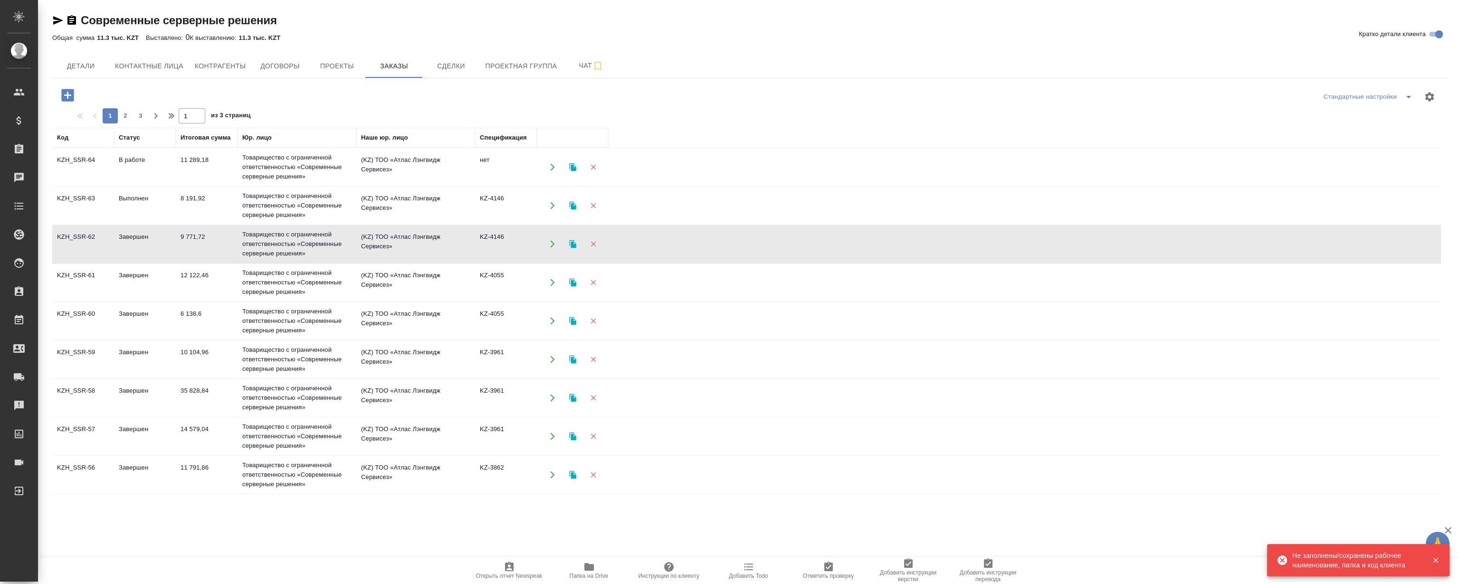
click at [96, 184] on td "KZH_SSR-62" at bounding box center [83, 167] width 62 height 33
click at [98, 184] on td "KZH_SSR-61" at bounding box center [83, 167] width 62 height 33
click at [97, 184] on td "KZH_SSR-61" at bounding box center [83, 167] width 62 height 33
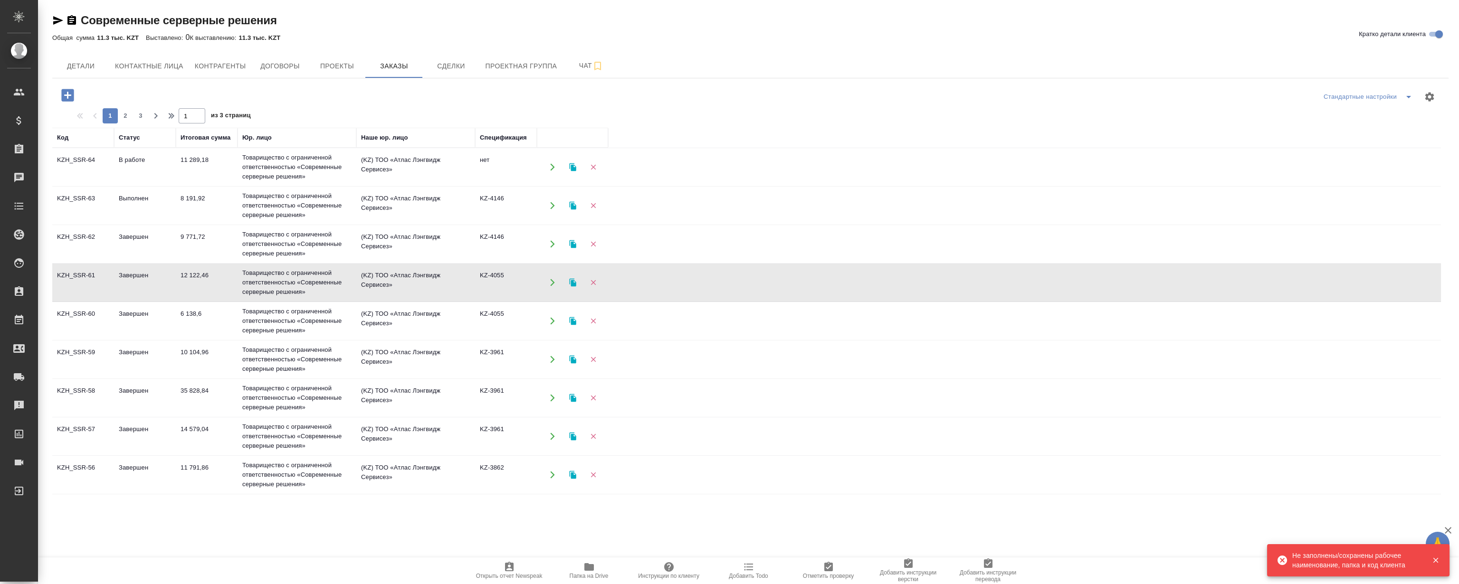
click at [90, 184] on td "KZH_SSR-59" at bounding box center [83, 167] width 62 height 33
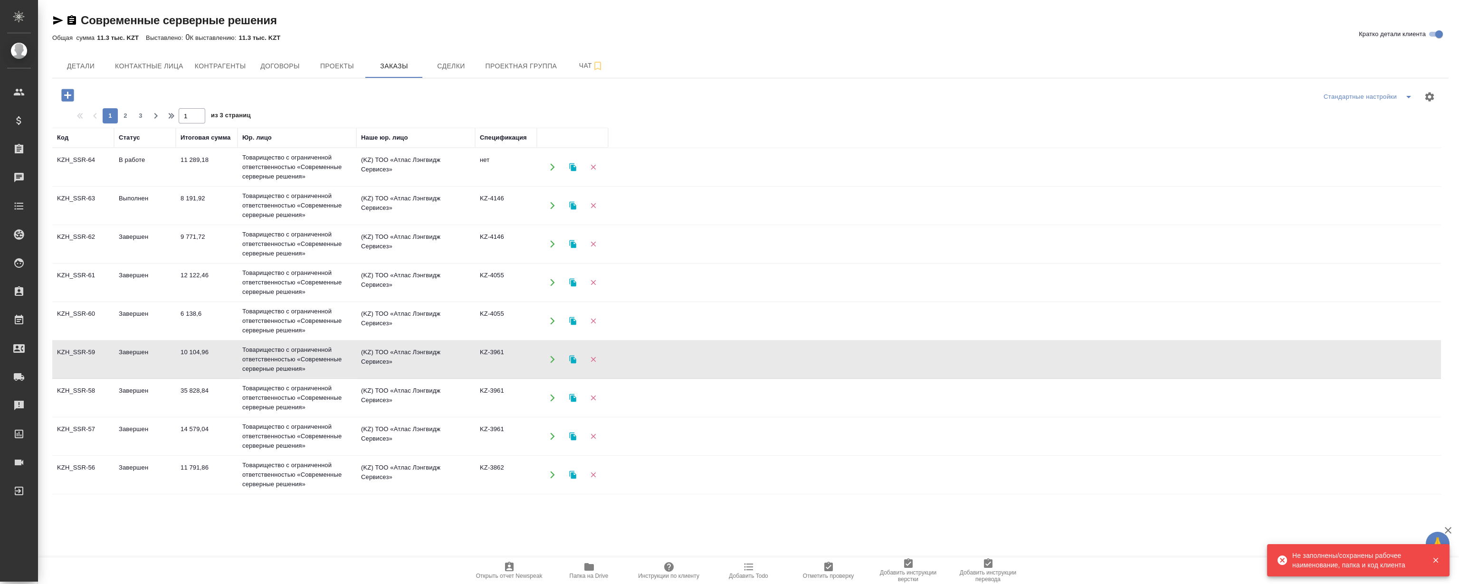
click at [90, 184] on td "KZH_SSR-59" at bounding box center [83, 167] width 62 height 33
click at [92, 184] on td "KZH_SSR-58" at bounding box center [83, 167] width 62 height 33
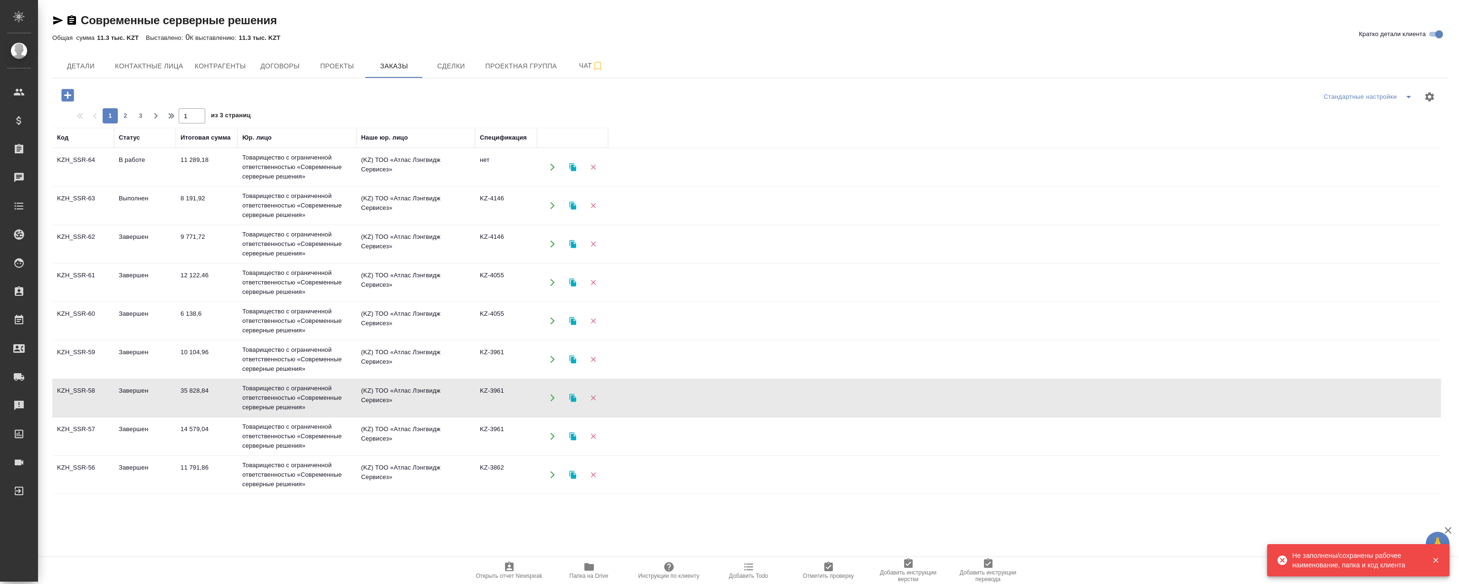
click at [92, 184] on td "KZH_SSR-58" at bounding box center [83, 167] width 62 height 33
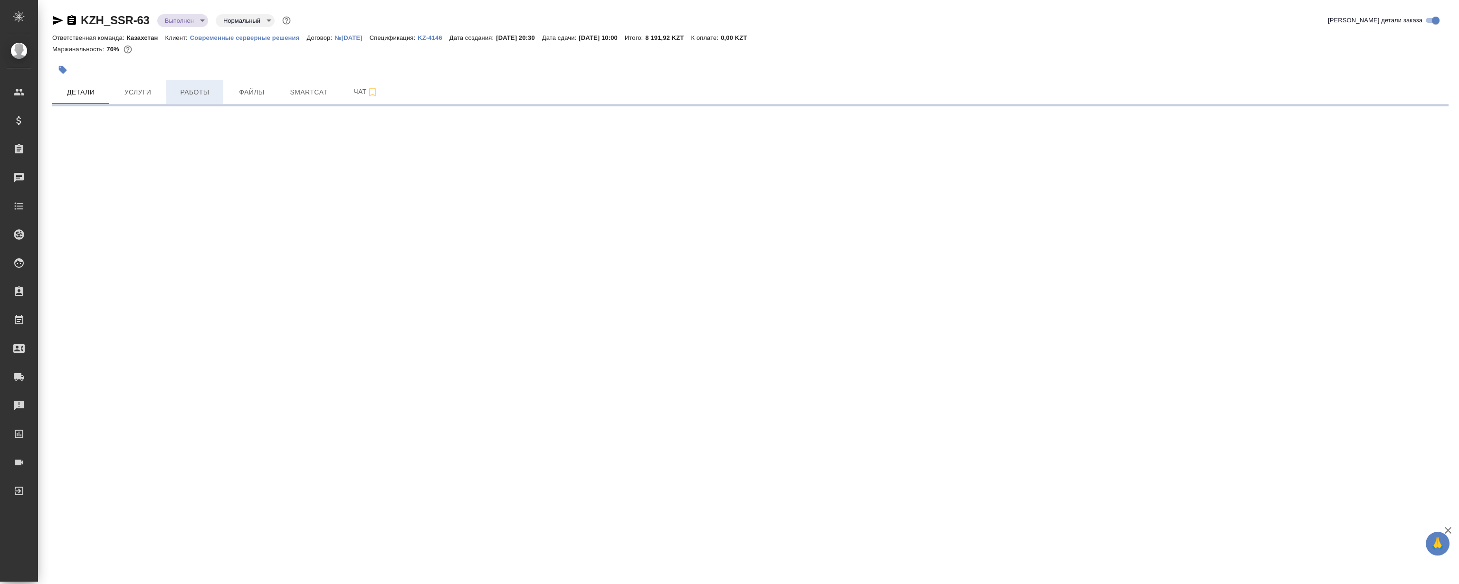
select select "RU"
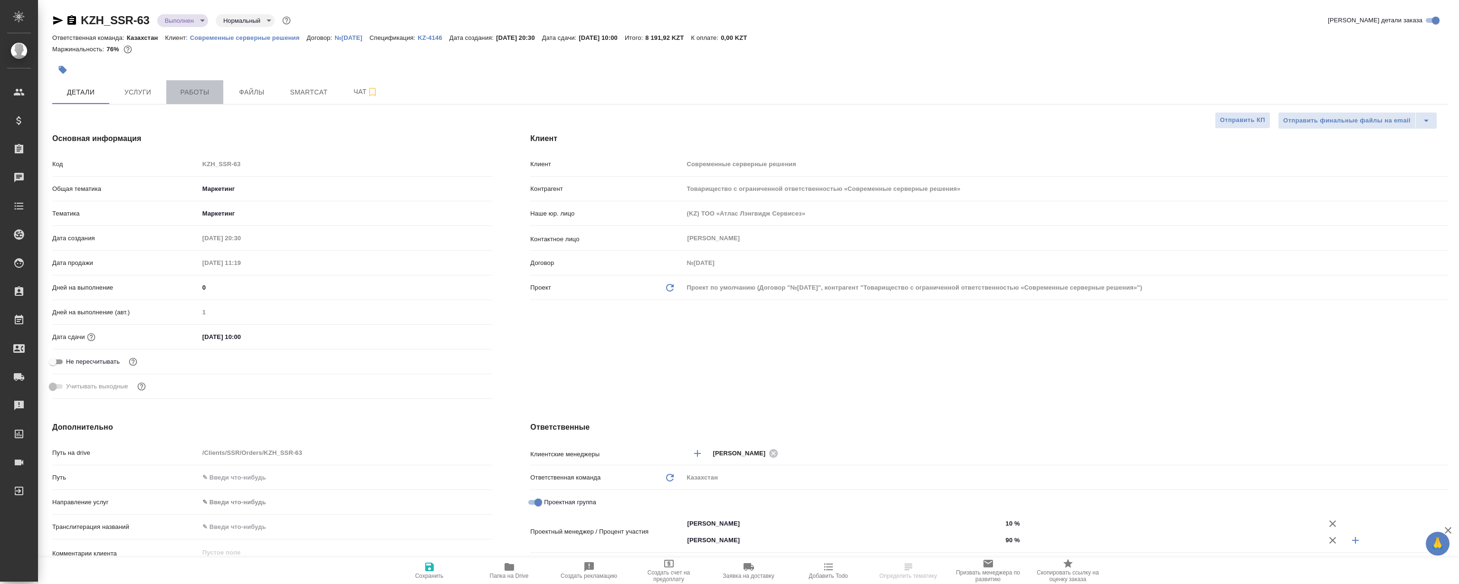
type textarea "x"
click at [196, 98] on button "Работы" at bounding box center [194, 92] width 57 height 24
type textarea "x"
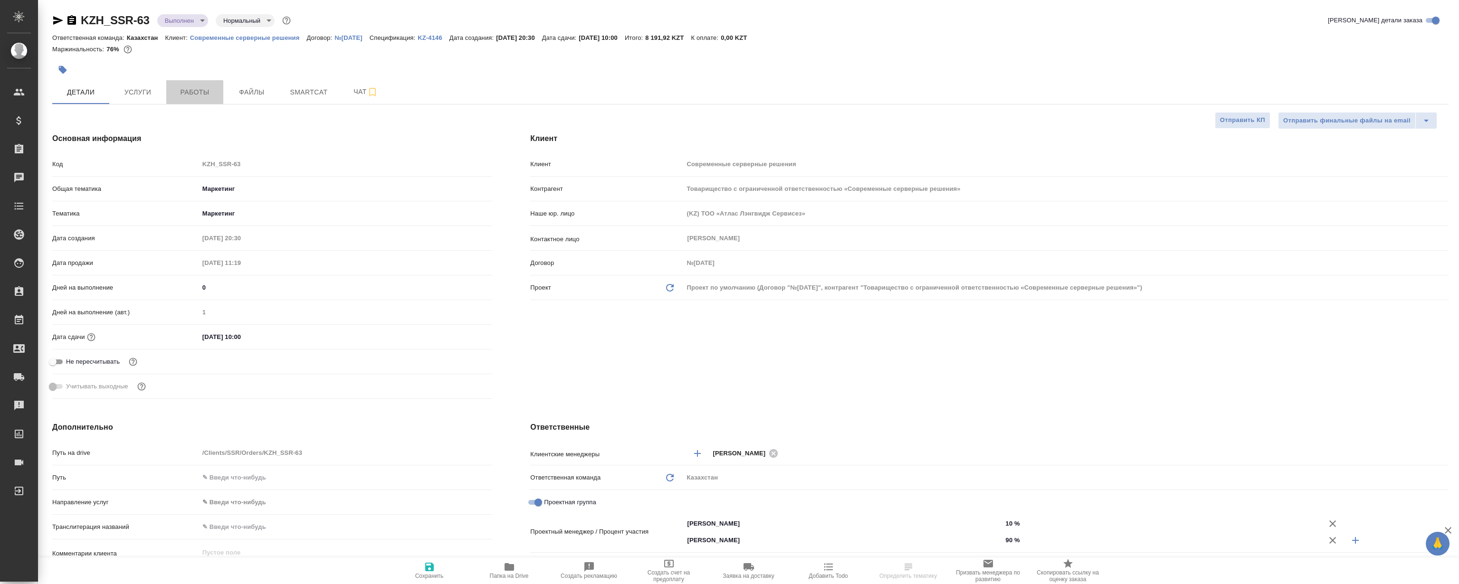
type textarea "x"
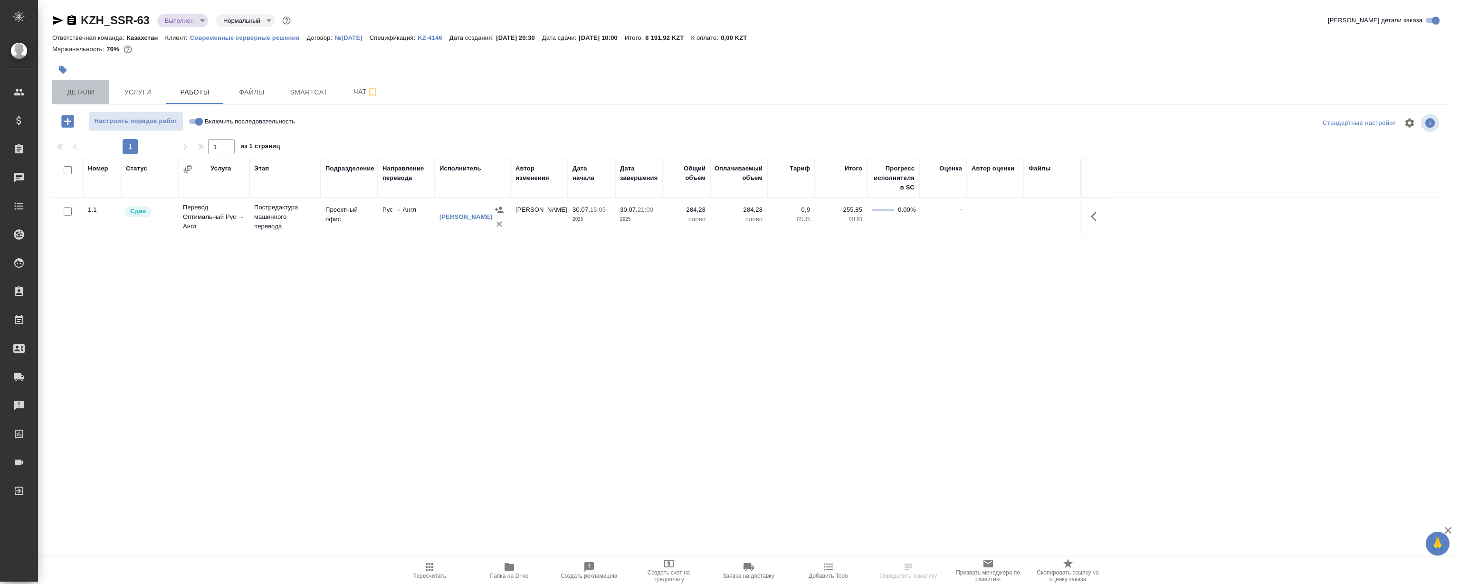
click at [74, 88] on span "Детали" at bounding box center [81, 92] width 46 height 12
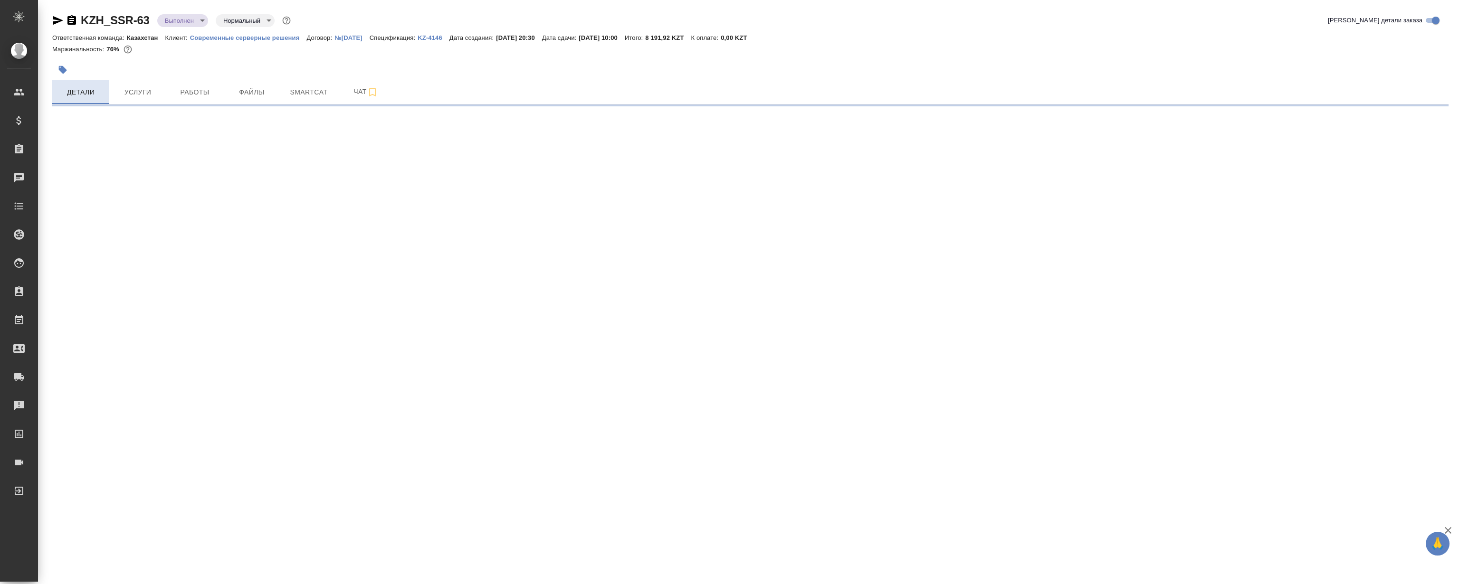
select select "RU"
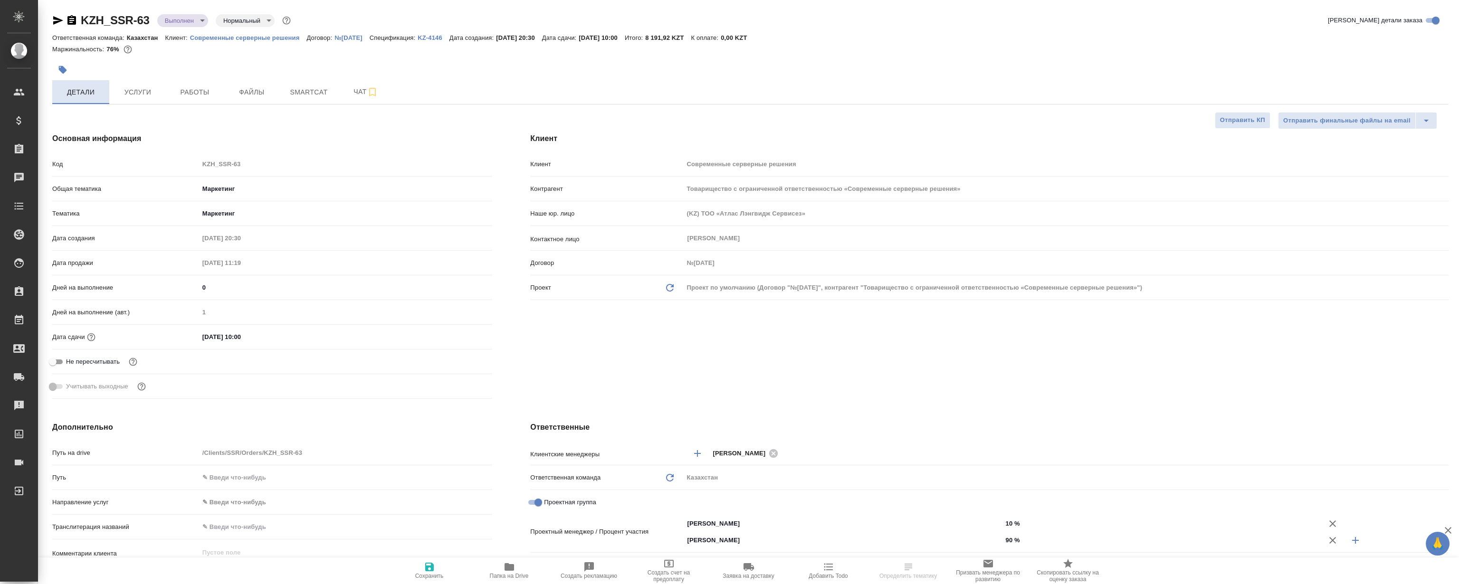
type textarea "x"
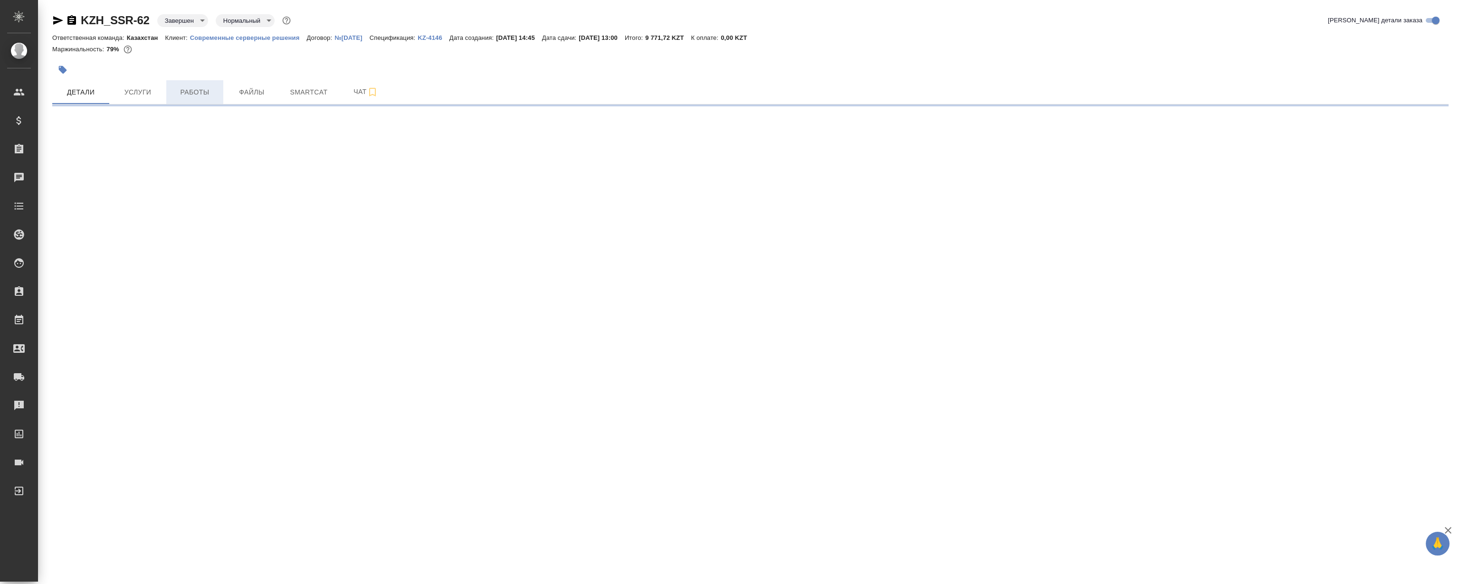
select select "RU"
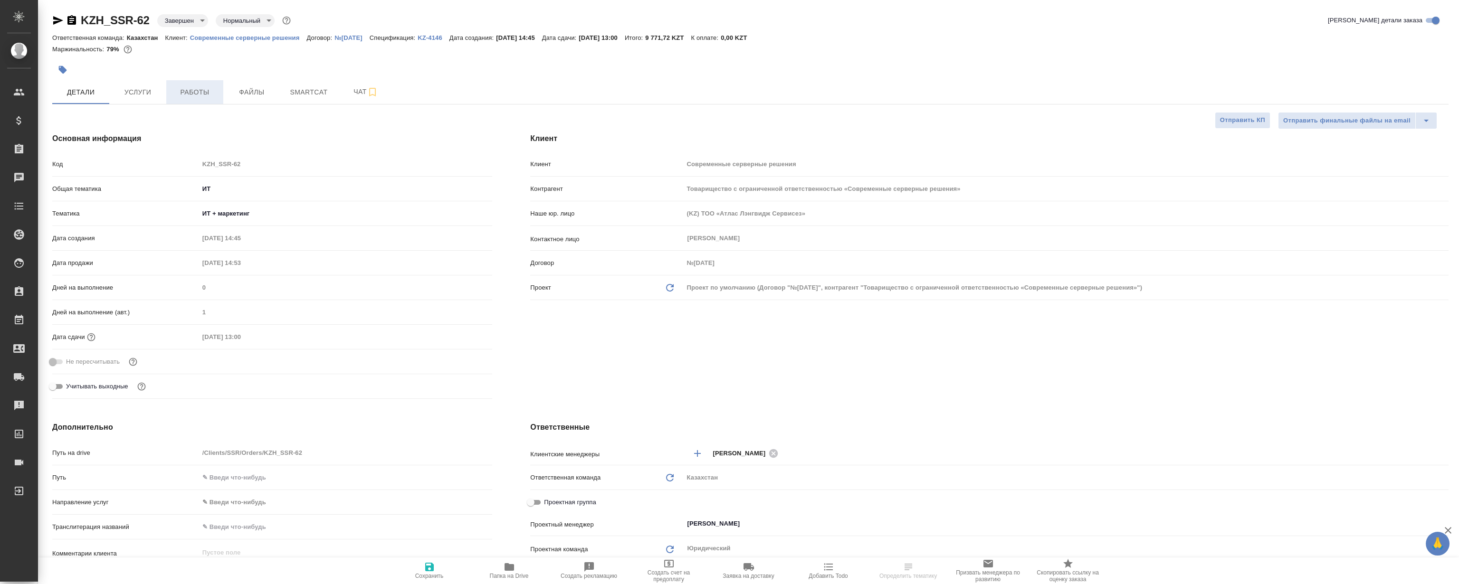
type textarea "x"
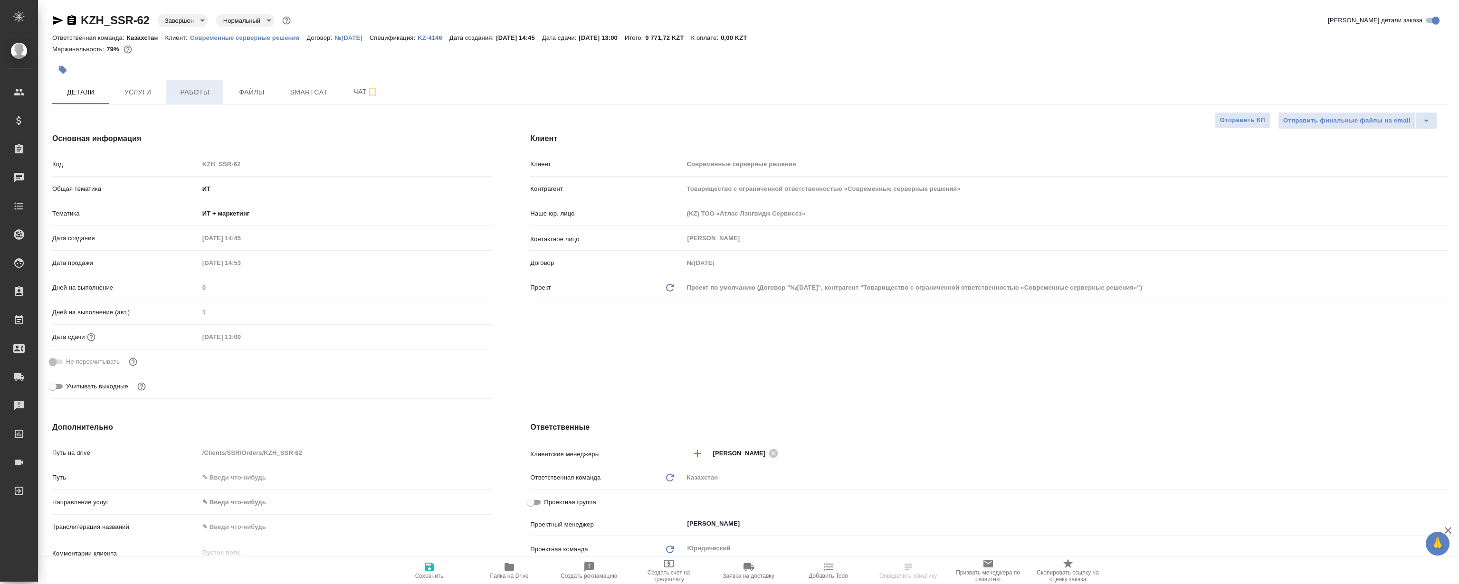
type textarea "x"
click at [195, 90] on span "Работы" at bounding box center [195, 92] width 46 height 12
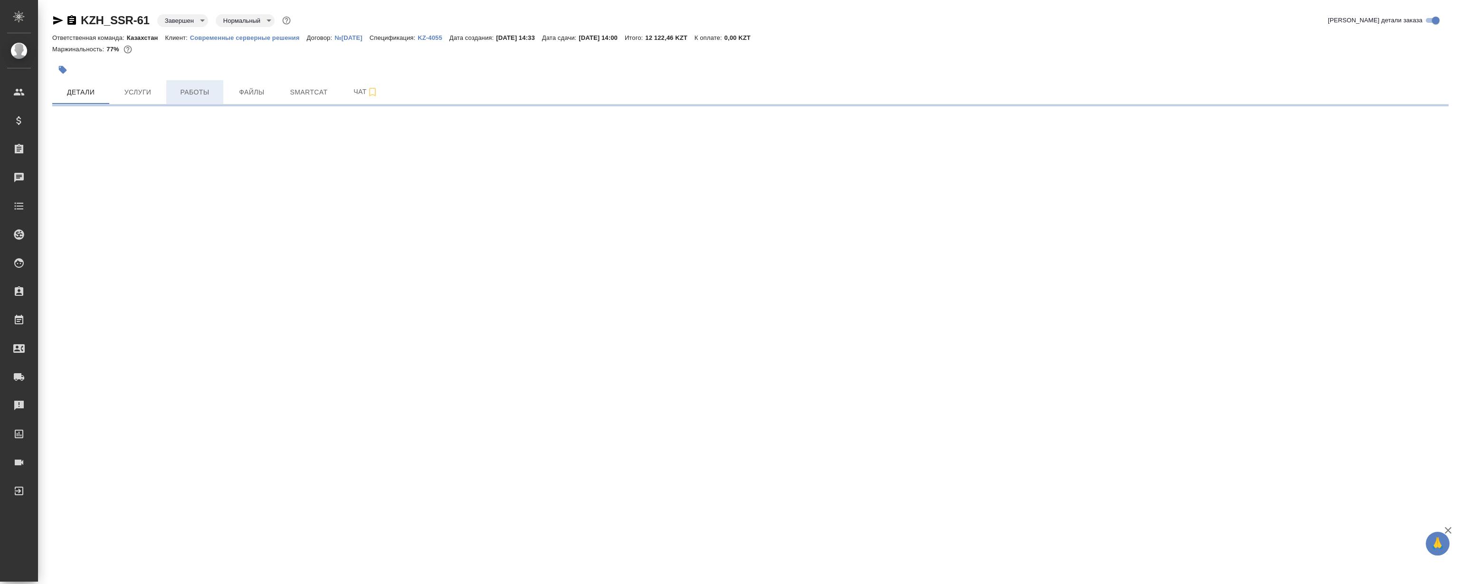
select select "RU"
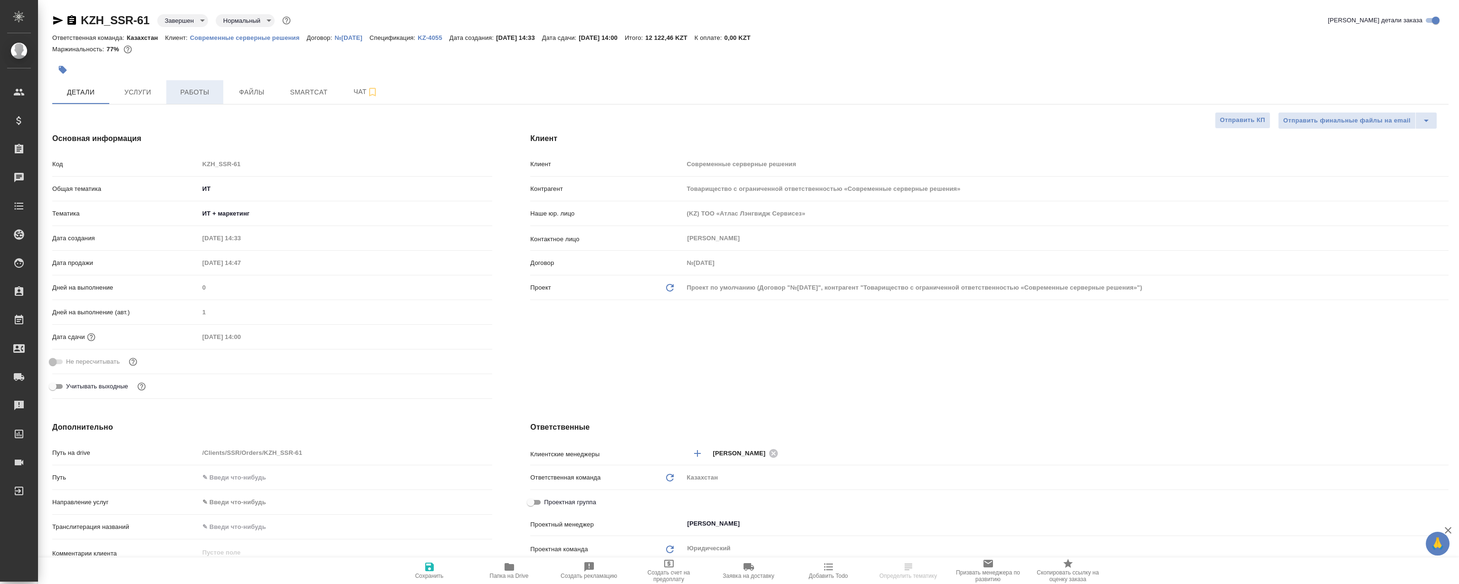
type textarea "x"
click at [202, 96] on span "Работы" at bounding box center [195, 92] width 46 height 12
type textarea "x"
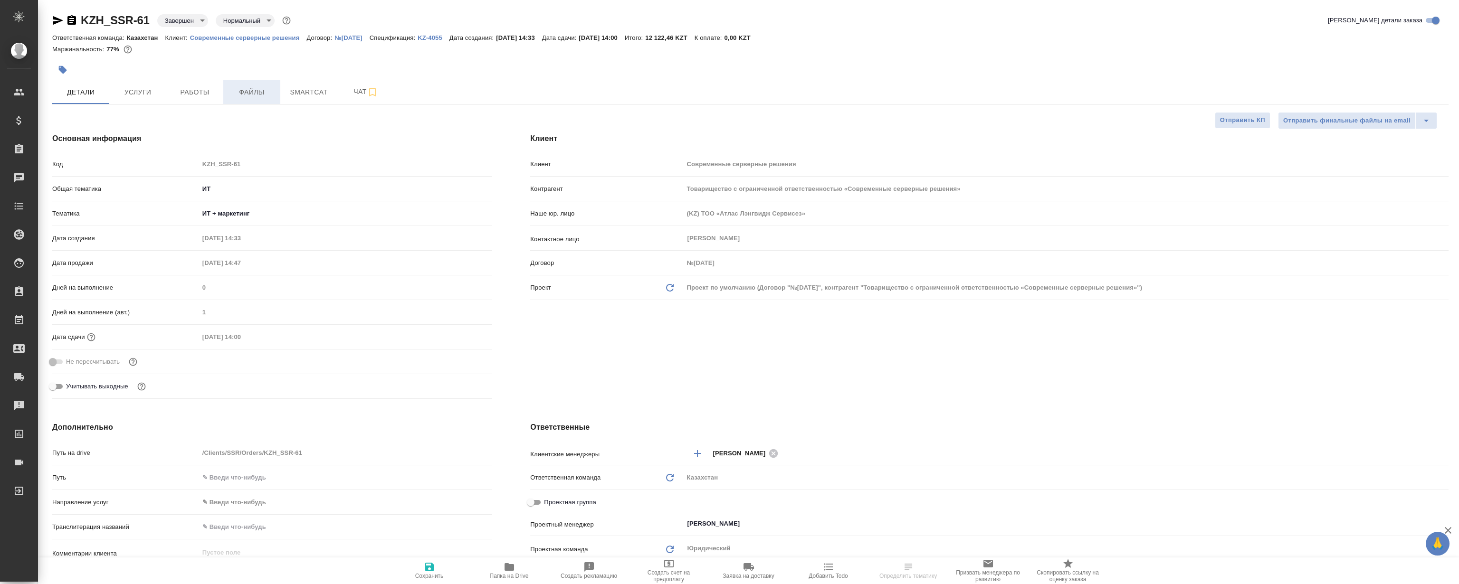
type textarea "x"
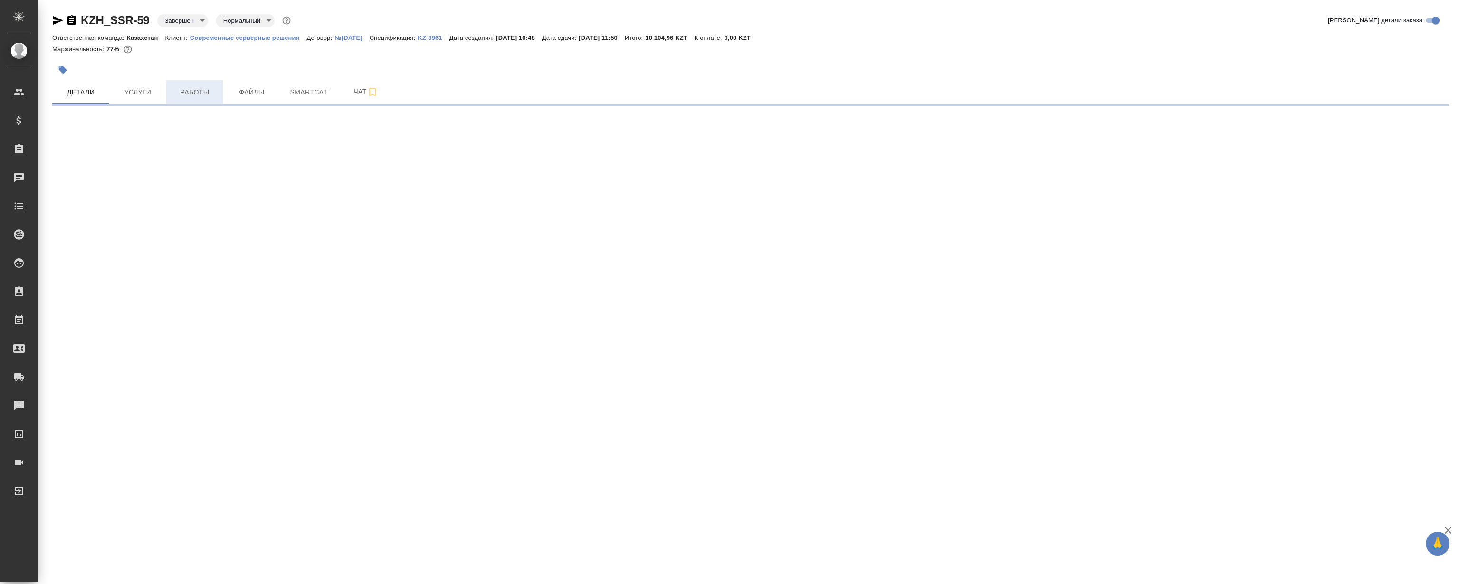
select select "RU"
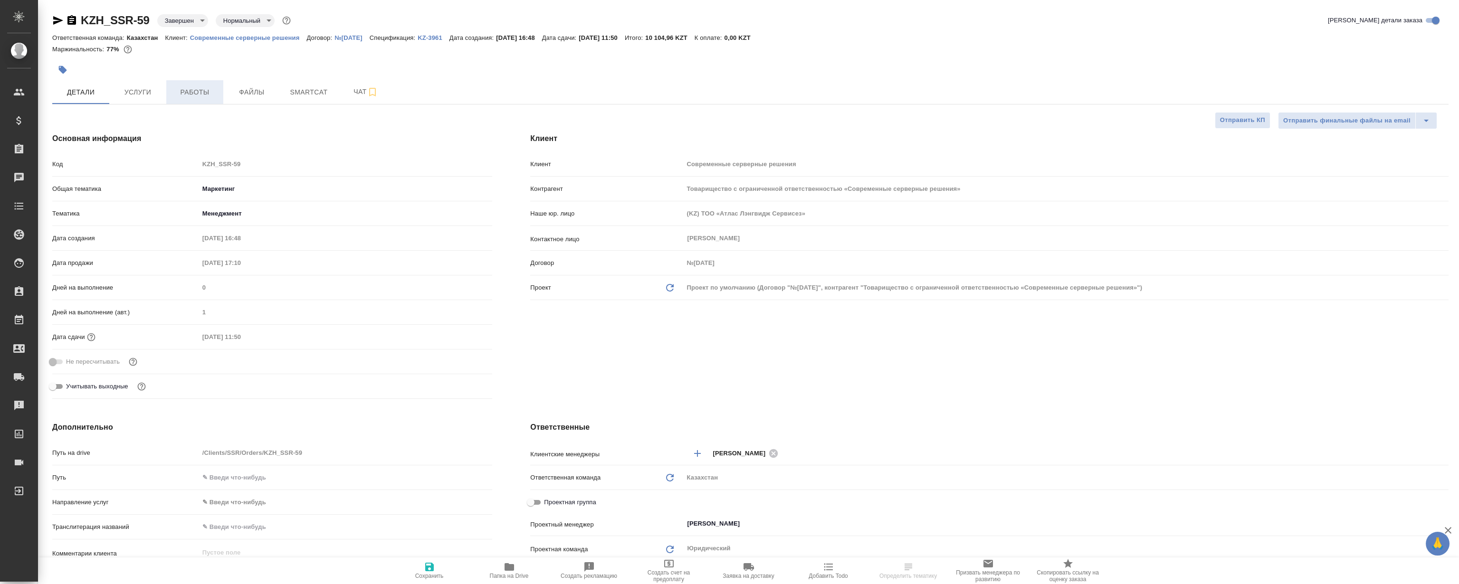
type textarea "x"
click at [193, 96] on span "Работы" at bounding box center [195, 92] width 46 height 12
type textarea "x"
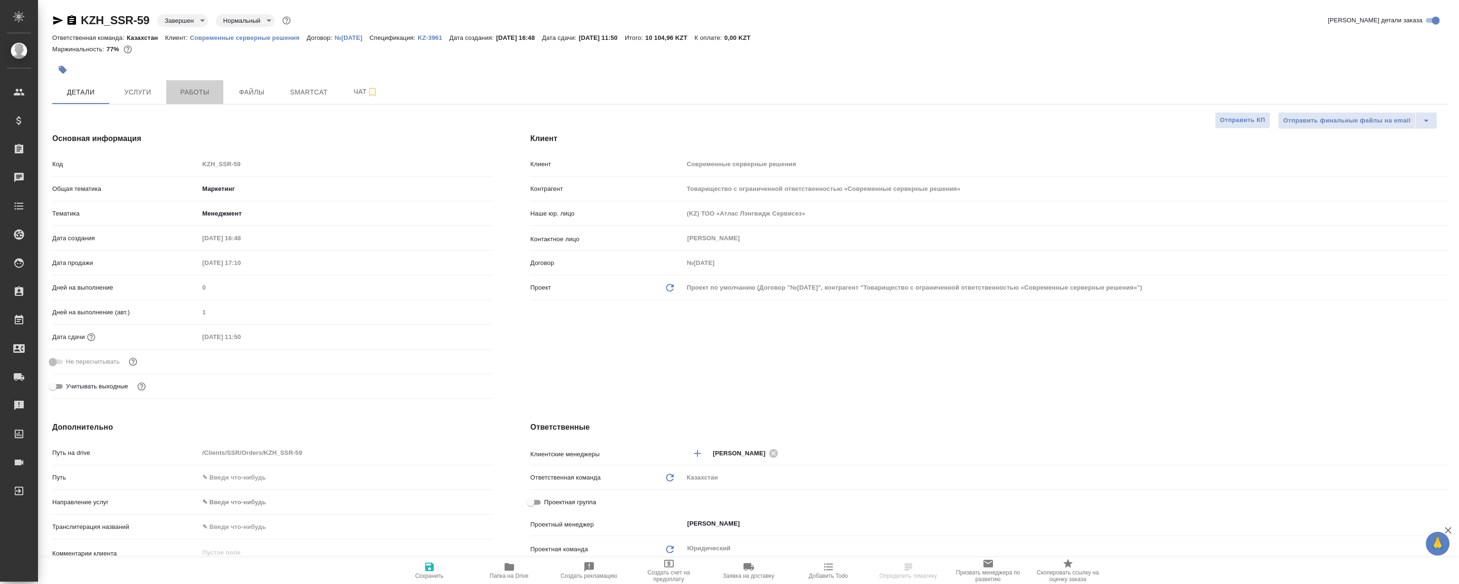
type textarea "x"
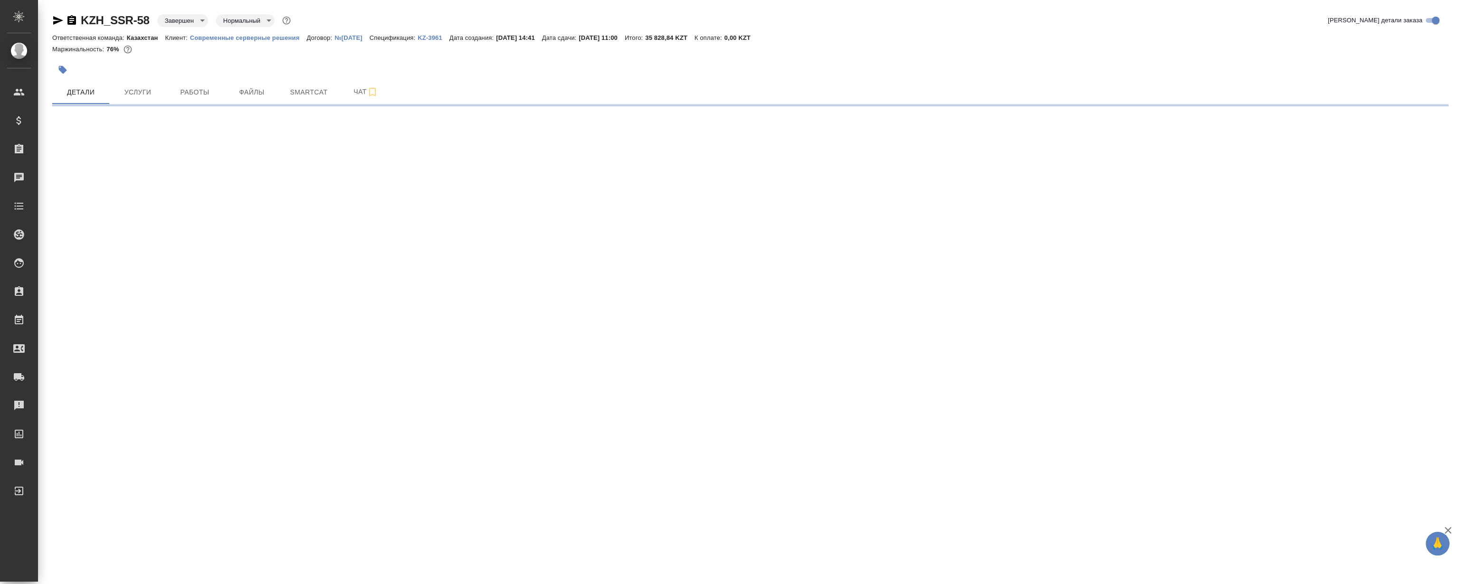
select select "RU"
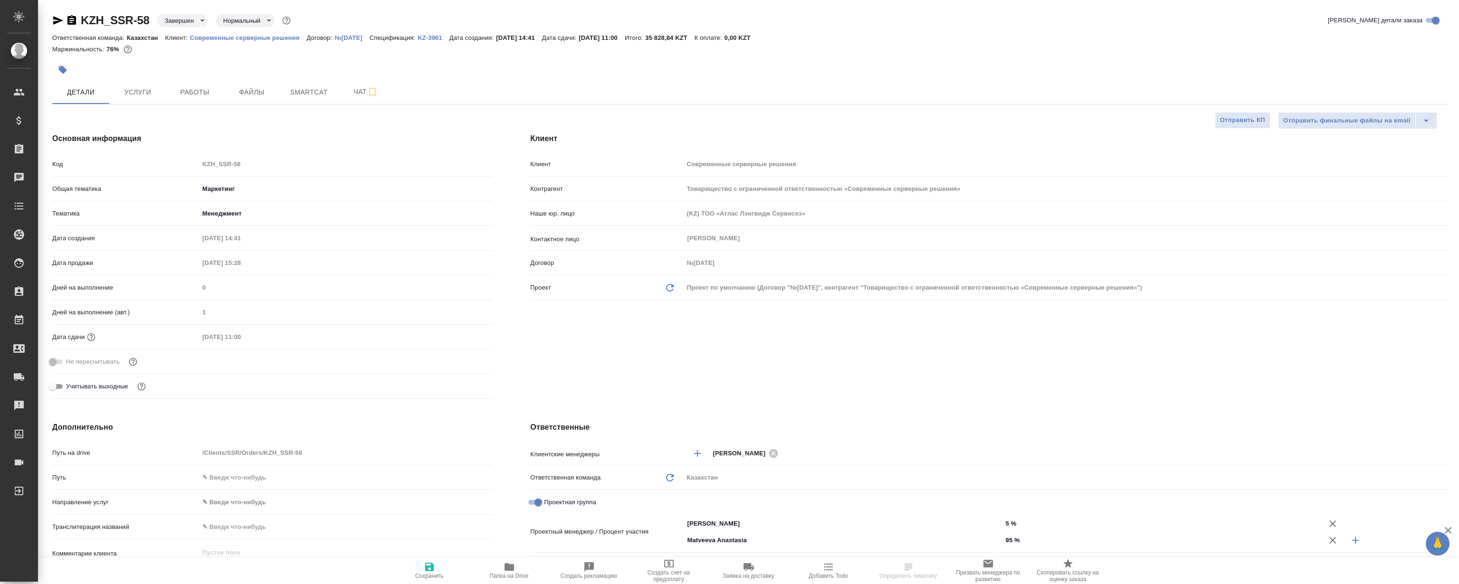
type textarea "x"
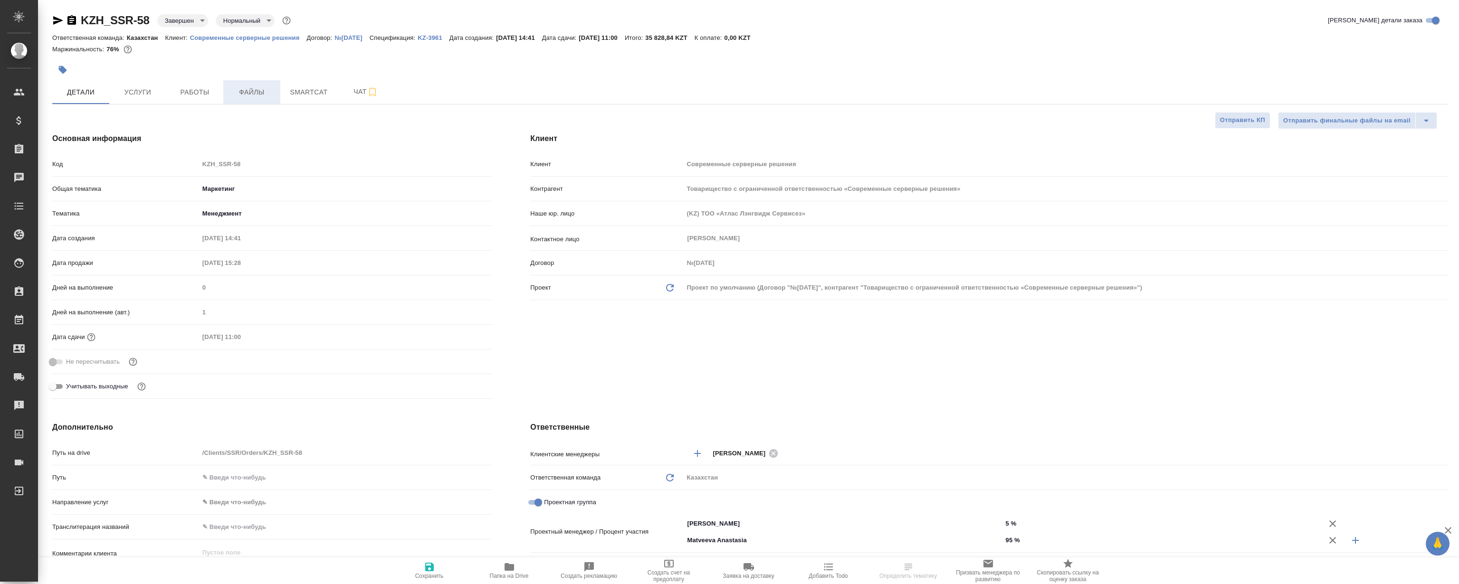
type textarea "x"
click at [188, 96] on span "Работы" at bounding box center [195, 92] width 46 height 12
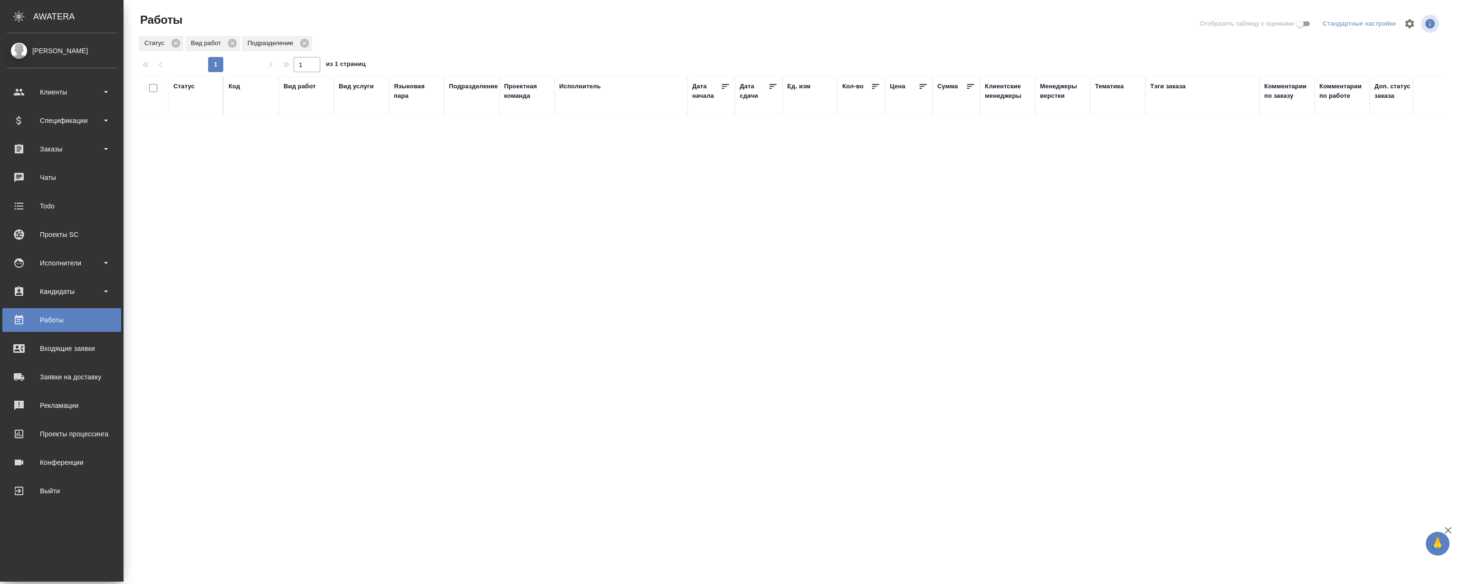
click at [49, 319] on div "Работы" at bounding box center [61, 320] width 109 height 14
